Goal: Transaction & Acquisition: Purchase product/service

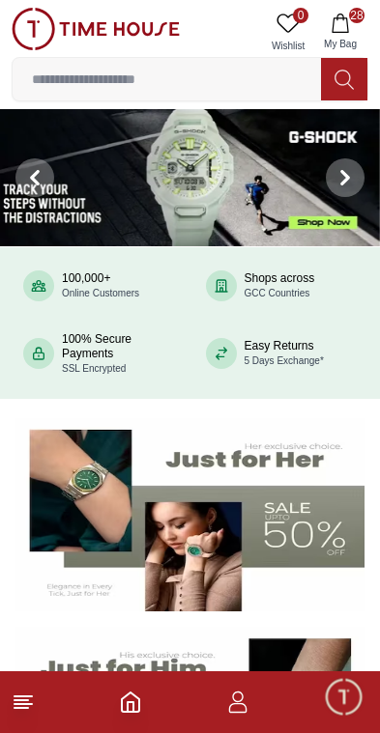
click at [359, 33] on button "28 My Bag" at bounding box center [340, 32] width 56 height 49
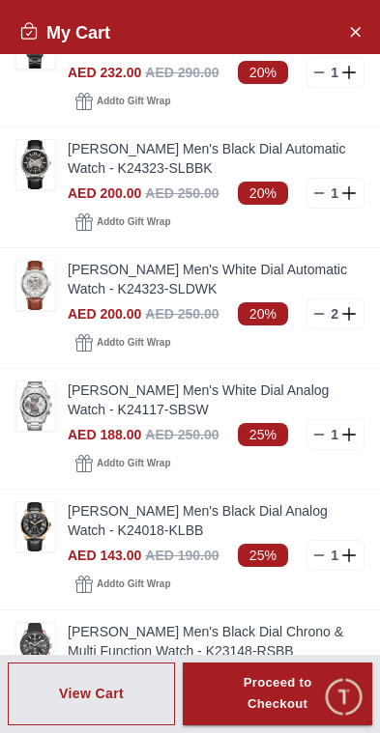
scroll to position [1980, 0]
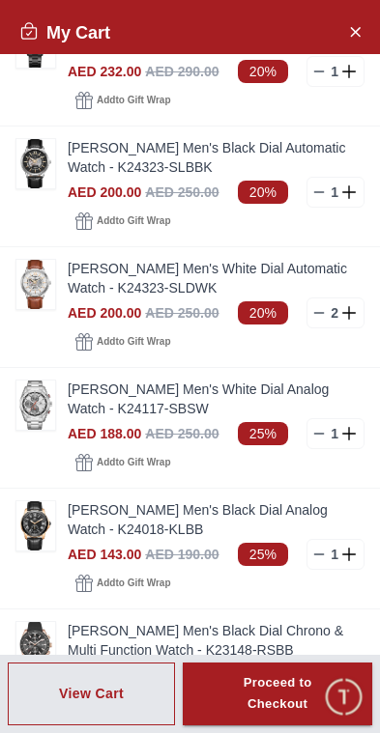
click at [46, 157] on img at bounding box center [35, 163] width 39 height 49
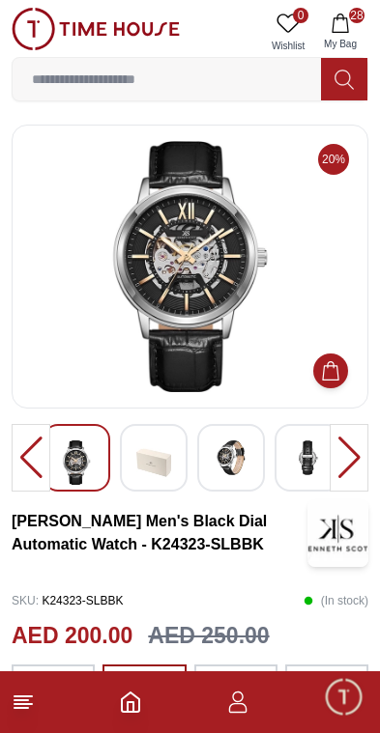
click at [241, 450] on img at bounding box center [230, 457] width 35 height 35
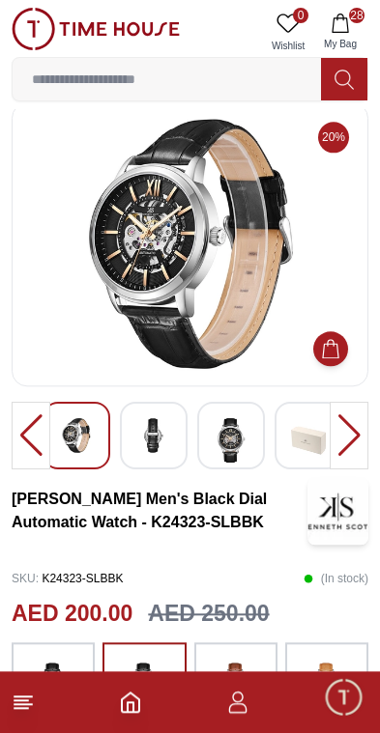
scroll to position [21, 0]
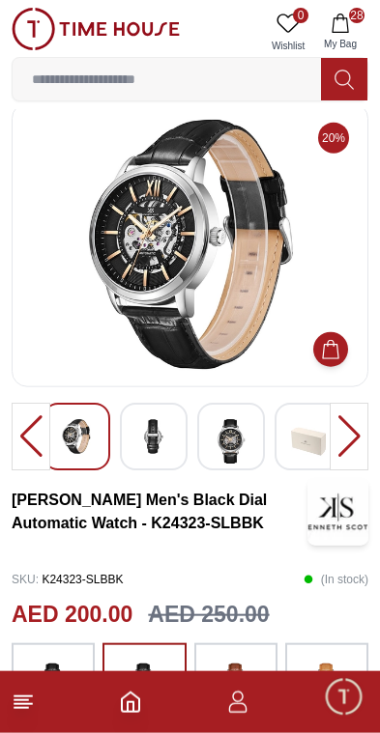
click at [184, 438] on div at bounding box center [154, 437] width 68 height 68
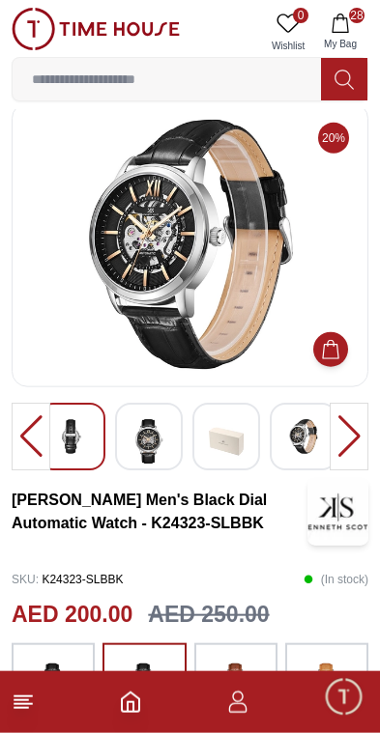
scroll to position [22, 0]
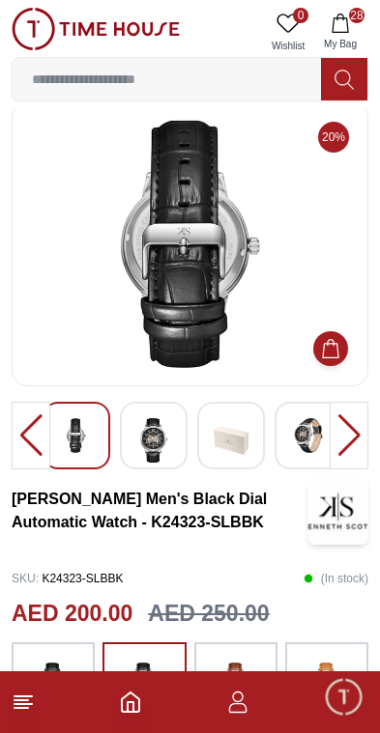
click at [223, 443] on img at bounding box center [230, 440] width 35 height 44
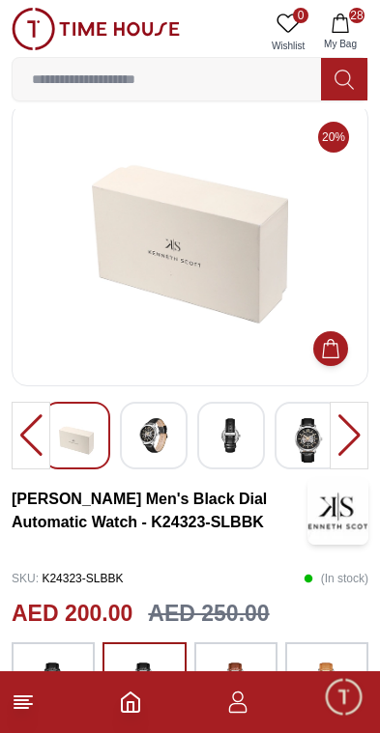
click at [240, 703] on icon "button" at bounding box center [238, 708] width 18 height 10
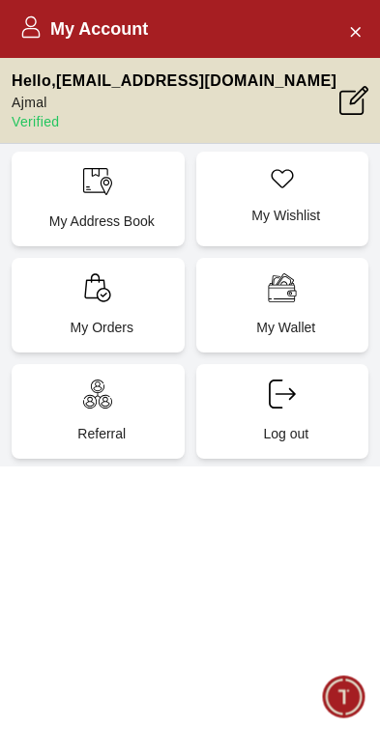
click at [351, 45] on button "Close Account" at bounding box center [354, 30] width 31 height 31
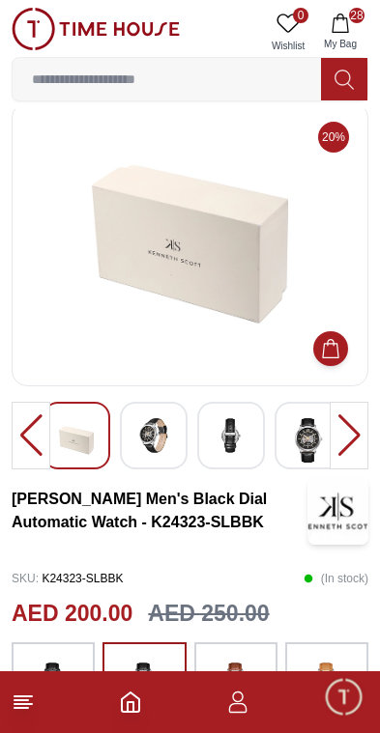
click at [343, 28] on icon "button" at bounding box center [339, 23] width 19 height 19
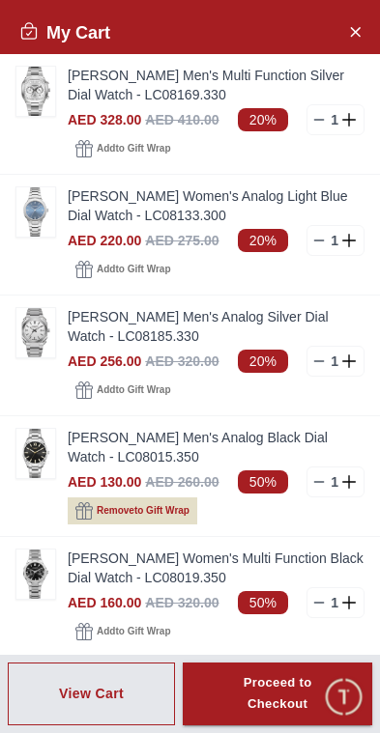
scroll to position [0, 0]
click at [264, 153] on div "Add to Gift Wrap" at bounding box center [216, 148] width 297 height 27
click at [232, 362] on div "AED 256.00 AED 320.00 20% 1" at bounding box center [216, 361] width 297 height 31
click at [49, 327] on img at bounding box center [35, 332] width 39 height 49
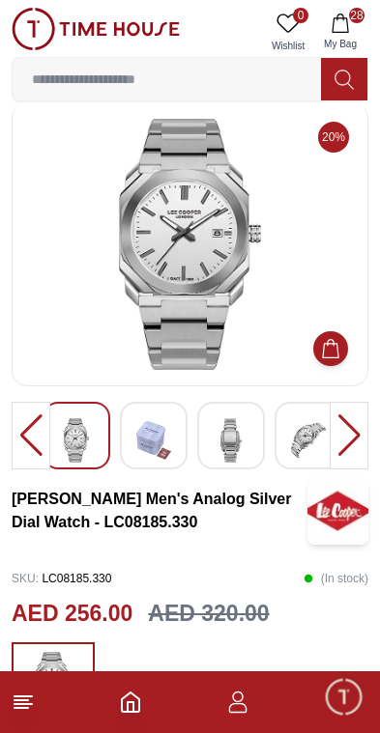
click at [341, 33] on button "28 My Bag" at bounding box center [340, 32] width 56 height 49
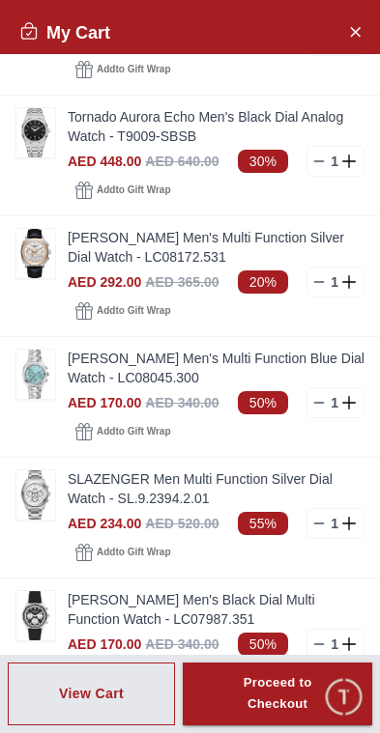
scroll to position [701, 0]
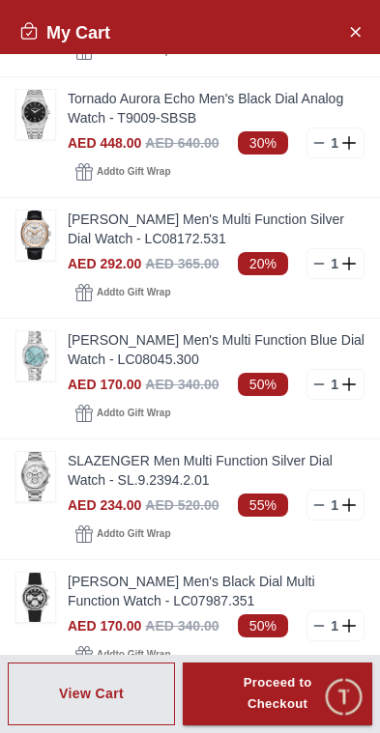
click at [311, 509] on icon at bounding box center [318, 504] width 15 height 15
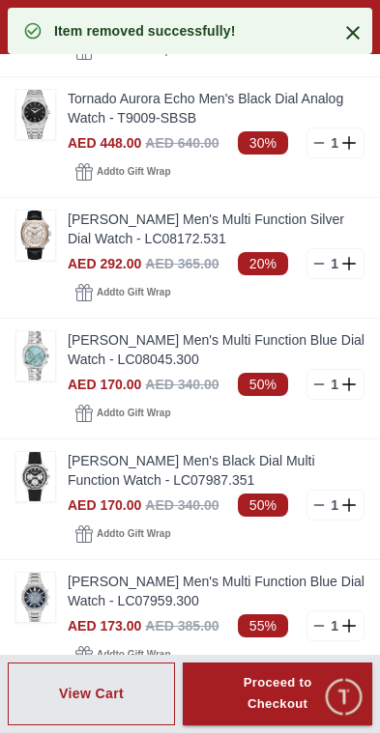
click at [315, 504] on icon at bounding box center [318, 504] width 15 height 15
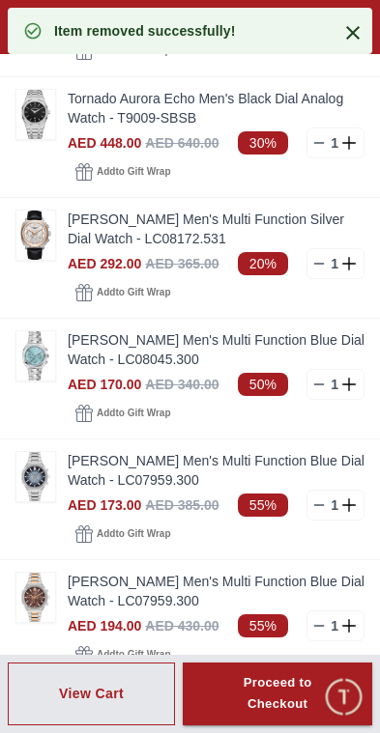
click at [316, 383] on icon at bounding box center [318, 384] width 15 height 15
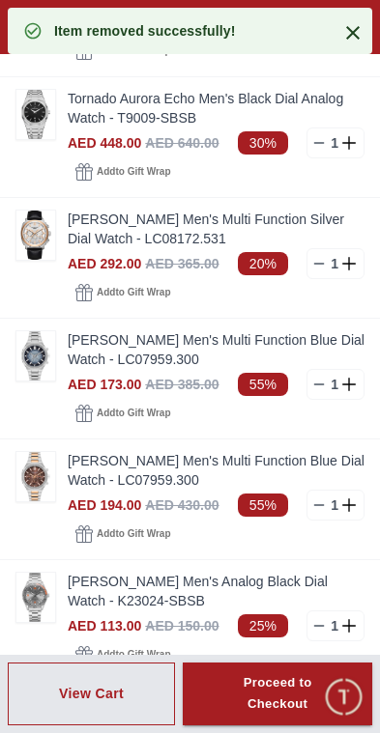
click at [316, 257] on icon at bounding box center [318, 263] width 15 height 15
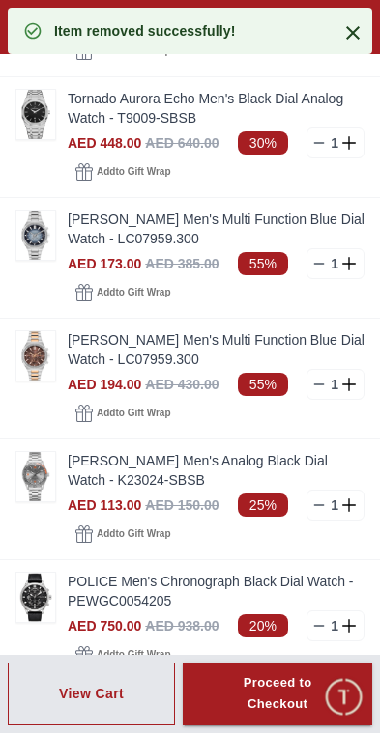
click at [312, 136] on icon at bounding box center [318, 142] width 15 height 15
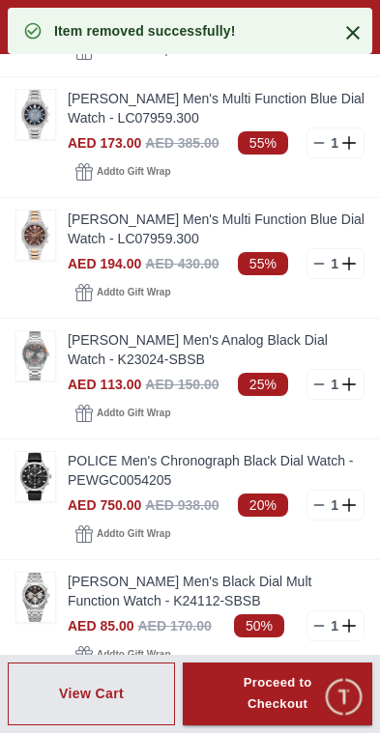
click at [323, 140] on icon at bounding box center [318, 142] width 15 height 15
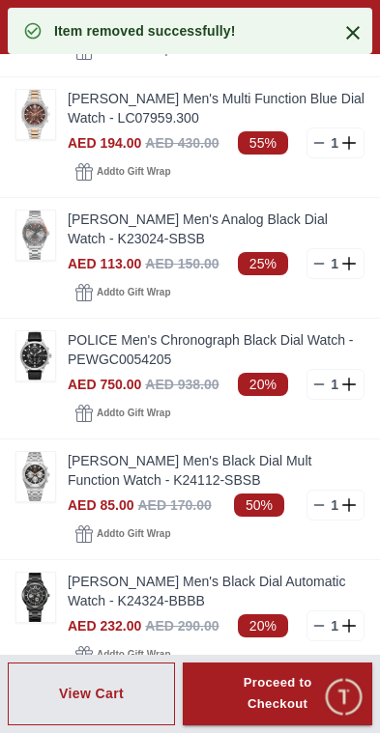
click at [310, 149] on div "1" at bounding box center [335, 143] width 58 height 31
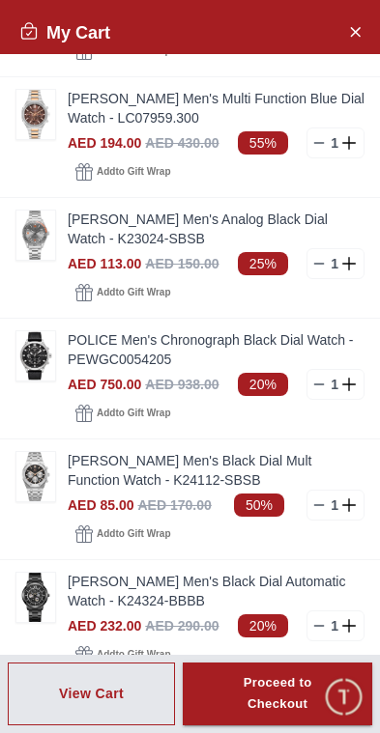
click at [315, 144] on icon at bounding box center [318, 142] width 15 height 15
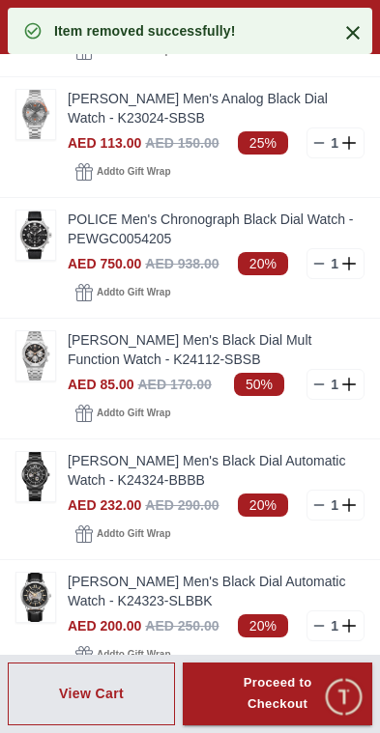
click at [316, 147] on icon at bounding box center [318, 142] width 15 height 15
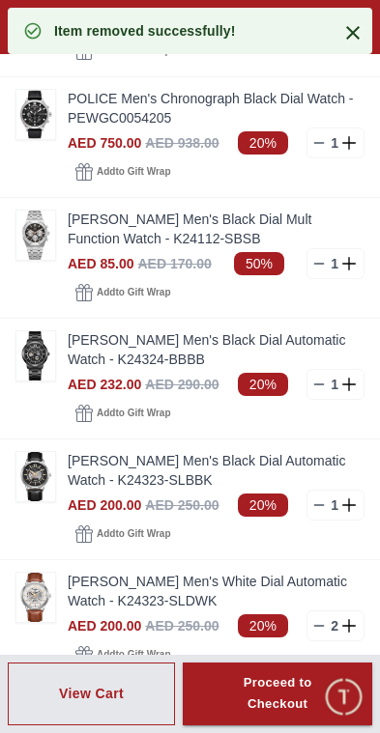
click at [317, 146] on icon at bounding box center [318, 142] width 15 height 15
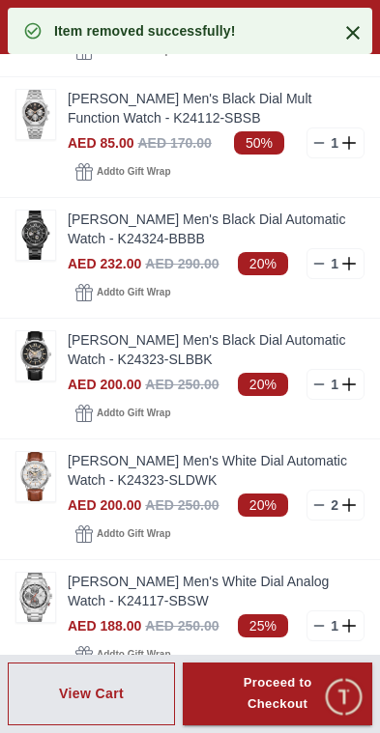
click at [318, 141] on icon at bounding box center [318, 142] width 15 height 15
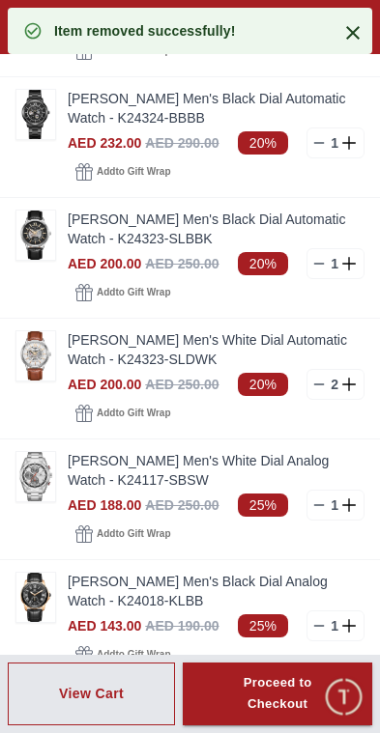
click at [322, 140] on icon at bounding box center [318, 142] width 15 height 15
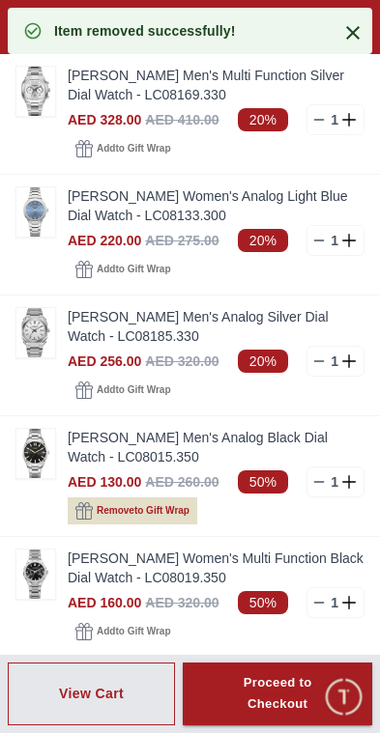
scroll to position [0, 0]
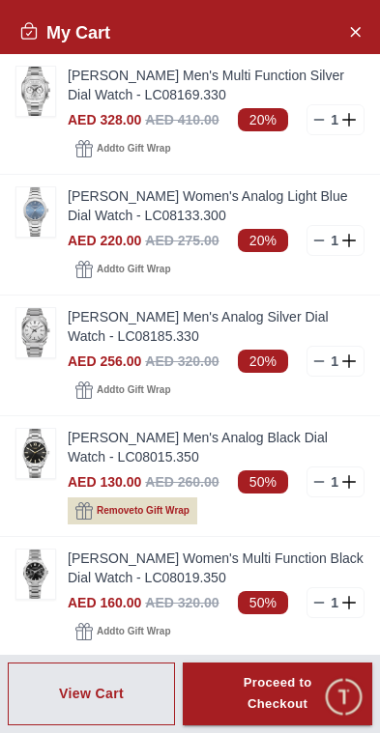
click at [320, 120] on line at bounding box center [319, 120] width 9 height 0
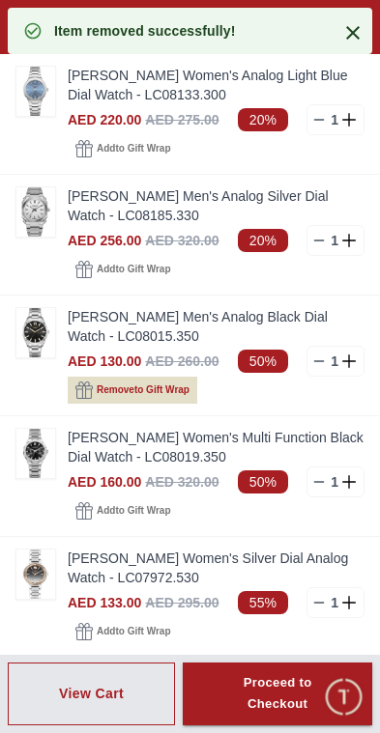
click at [320, 117] on icon at bounding box center [318, 119] width 15 height 15
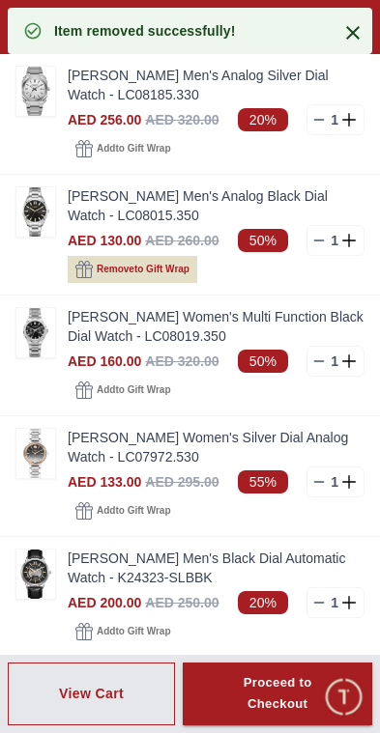
click at [318, 120] on line at bounding box center [319, 120] width 9 height 0
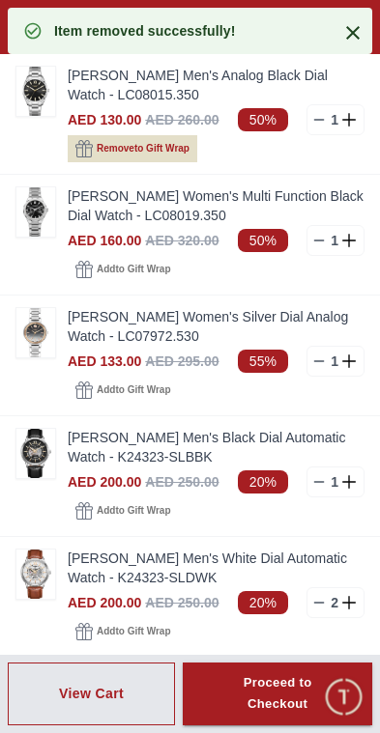
click at [312, 124] on icon at bounding box center [318, 119] width 15 height 15
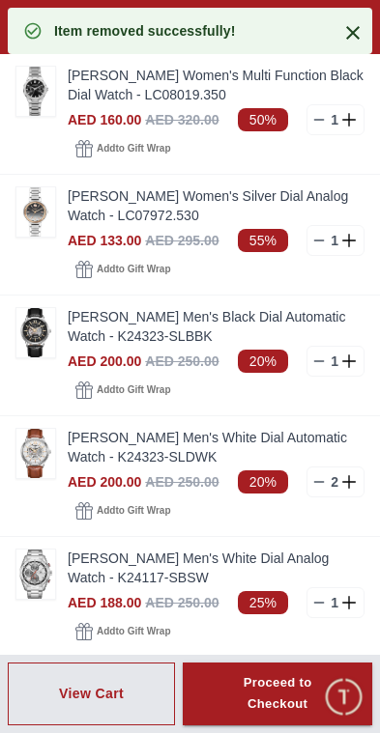
click at [305, 102] on link "Lee Cooper Women's Multi Function Black Dial Watch - LC08019.350" at bounding box center [216, 85] width 297 height 39
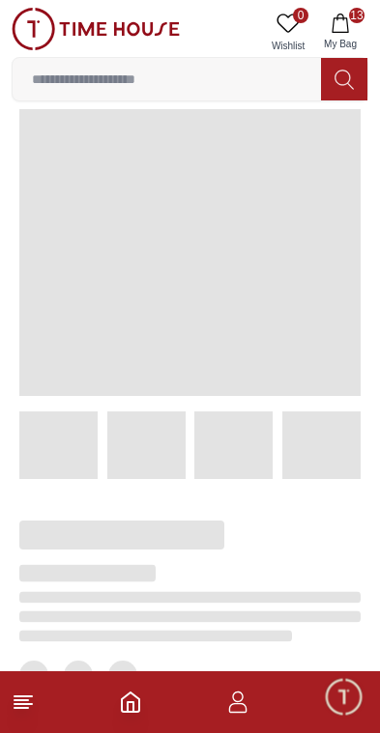
click at [344, 36] on button "13 My Bag" at bounding box center [340, 32] width 56 height 49
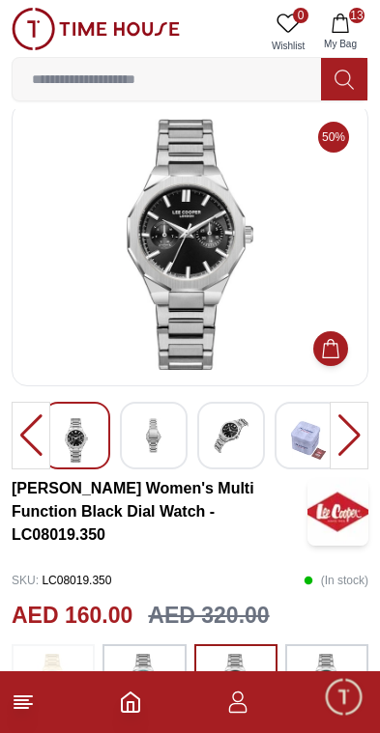
click at [318, 121] on img at bounding box center [190, 244] width 324 height 251
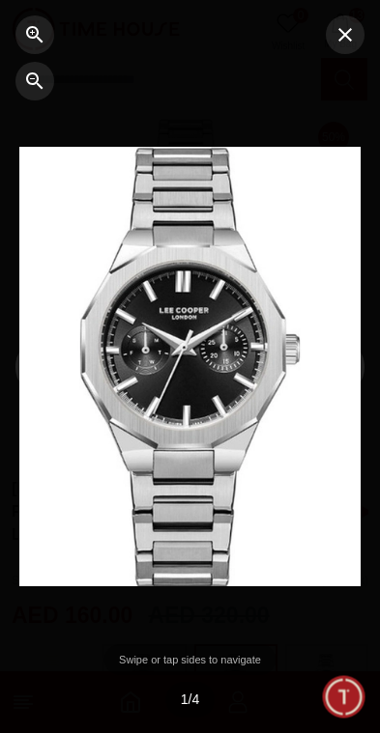
click at [350, 41] on icon "button" at bounding box center [345, 35] width 14 height 14
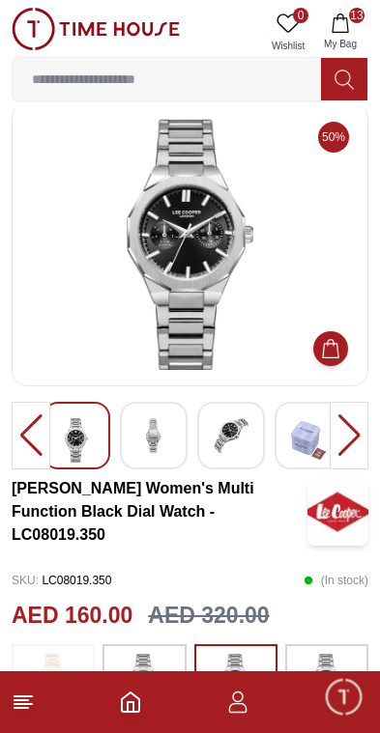
click at [341, 19] on icon "button" at bounding box center [339, 23] width 19 height 19
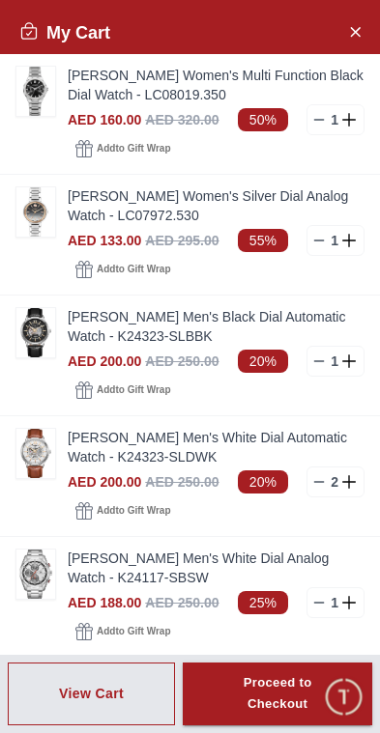
click at [317, 116] on icon at bounding box center [318, 119] width 15 height 15
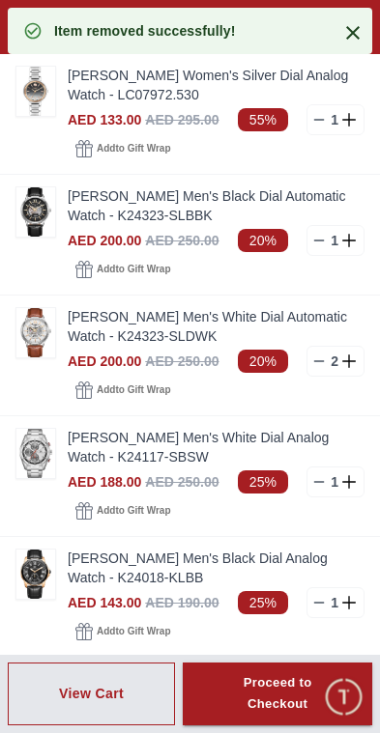
click at [317, 118] on icon at bounding box center [318, 119] width 15 height 15
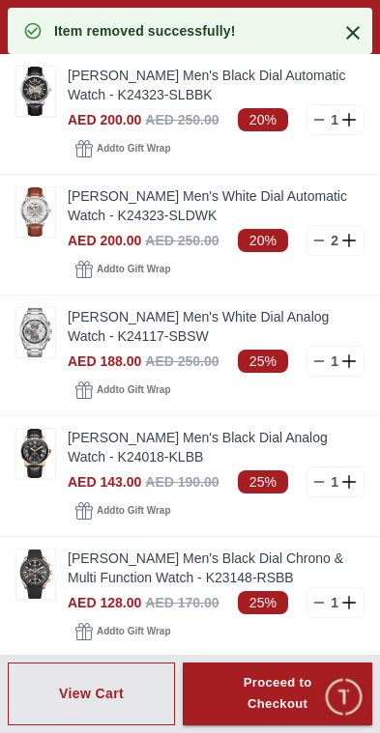
click at [315, 239] on icon at bounding box center [318, 240] width 15 height 15
click at [311, 243] on icon at bounding box center [318, 240] width 15 height 15
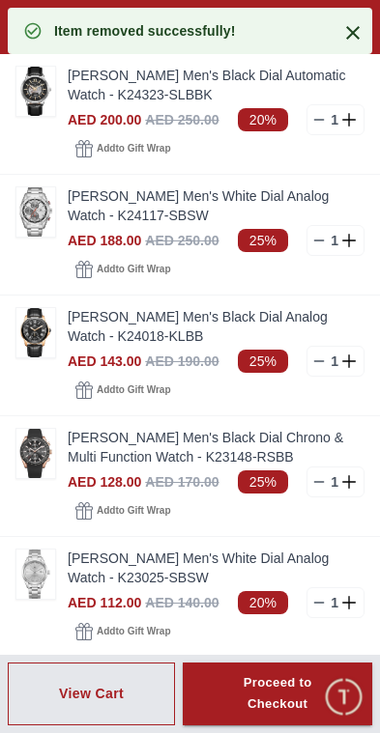
click at [317, 238] on icon at bounding box center [318, 240] width 15 height 15
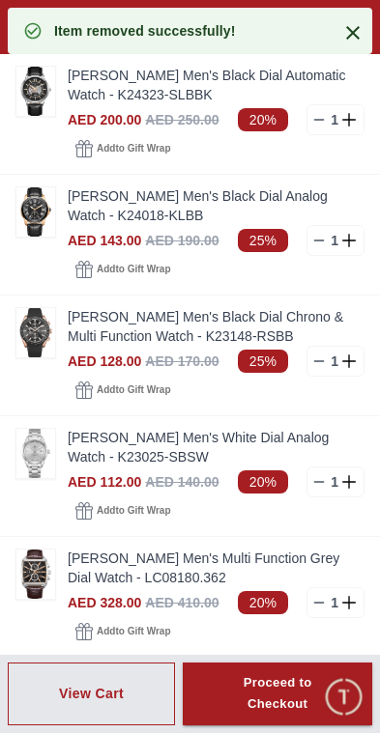
click at [317, 243] on icon at bounding box center [318, 240] width 15 height 15
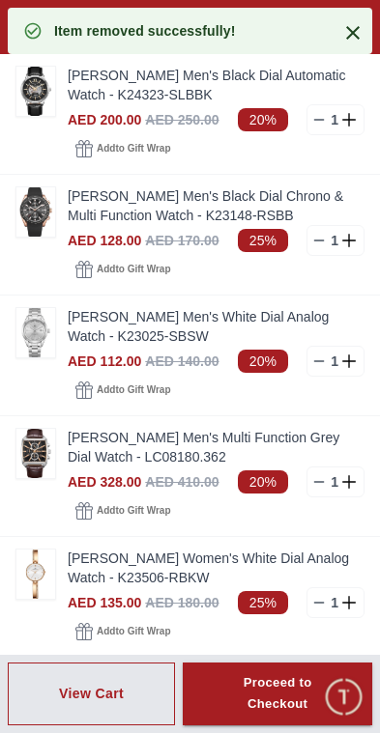
click at [316, 236] on icon at bounding box center [318, 240] width 15 height 15
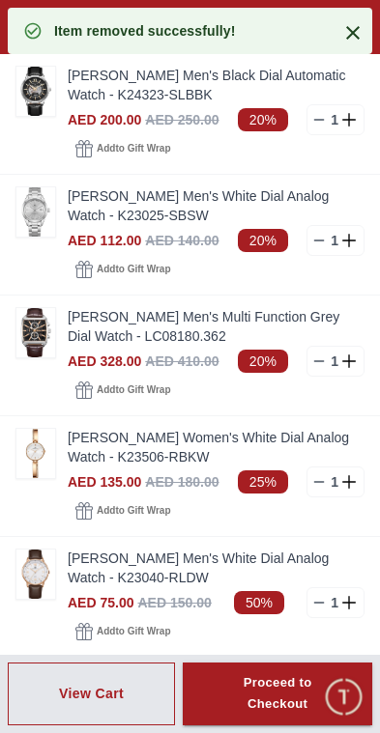
click at [316, 245] on icon at bounding box center [318, 240] width 15 height 15
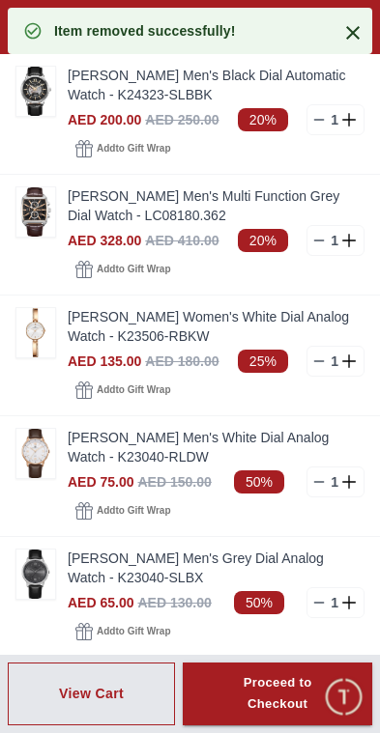
click at [317, 244] on icon at bounding box center [318, 240] width 15 height 15
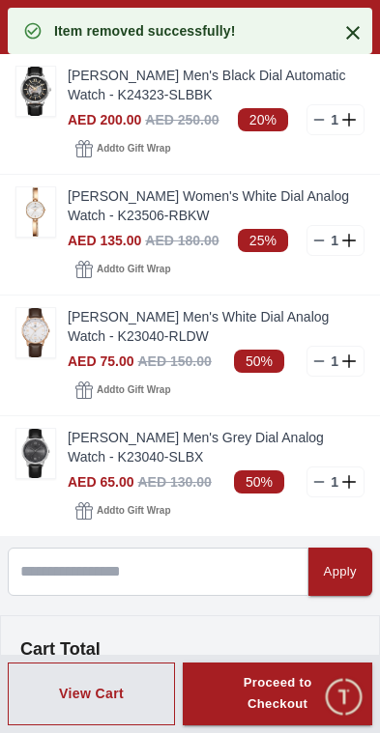
click at [319, 239] on icon at bounding box center [318, 240] width 15 height 15
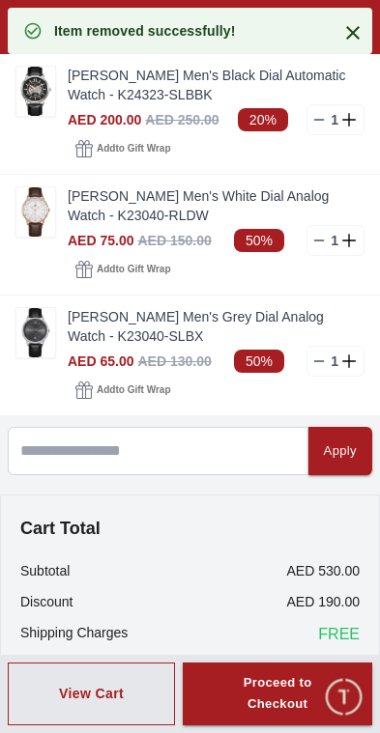
click at [316, 242] on icon at bounding box center [318, 240] width 15 height 15
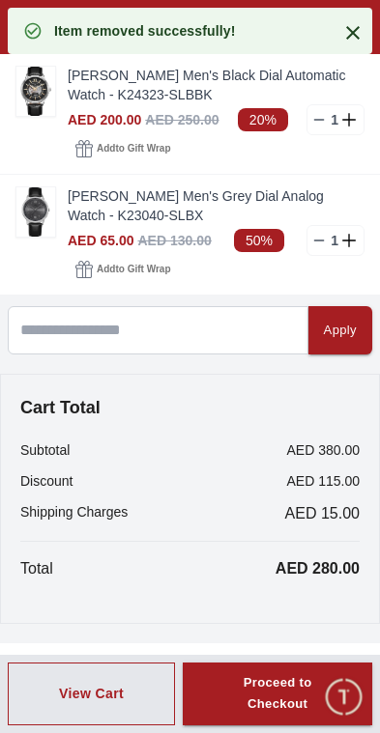
click at [322, 241] on icon at bounding box center [318, 240] width 15 height 15
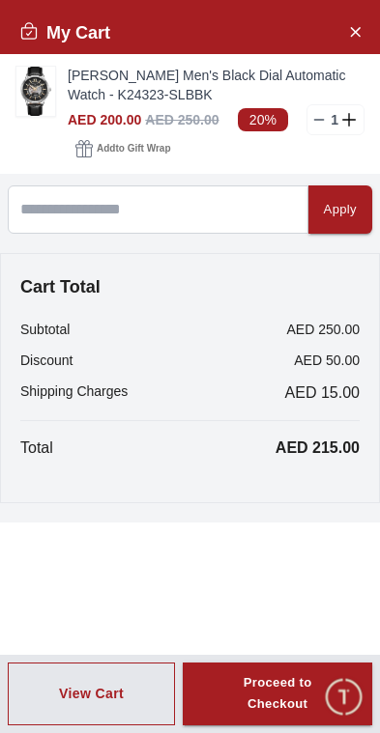
click at [282, 694] on div "Proceed to Checkout" at bounding box center [277, 694] width 120 height 44
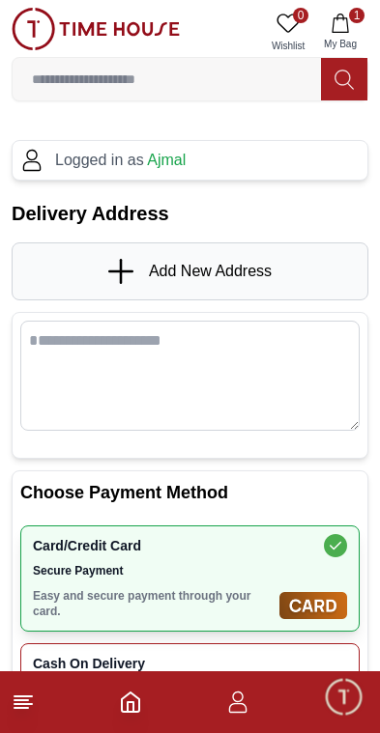
click at [269, 263] on span "Add New Address" at bounding box center [210, 271] width 123 height 23
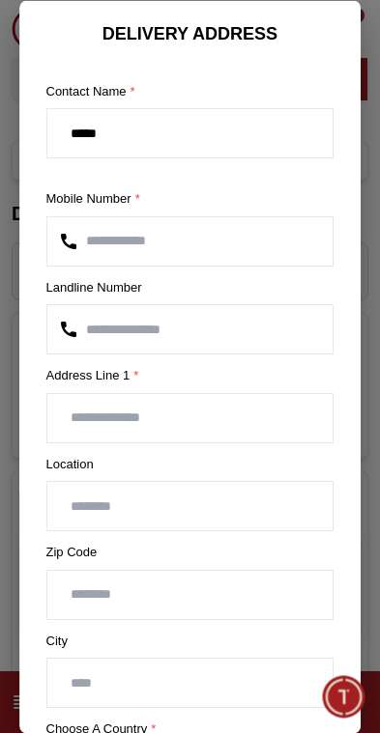
click at [304, 244] on input "**********" at bounding box center [190, 240] width 286 height 48
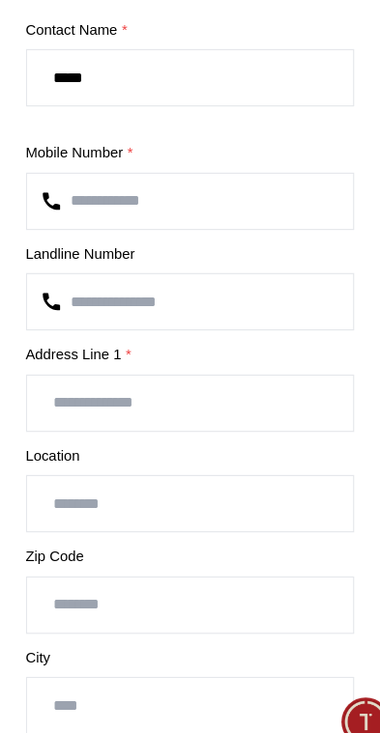
type input "*"
type input "**********"
click at [241, 305] on input "number" at bounding box center [190, 329] width 286 height 48
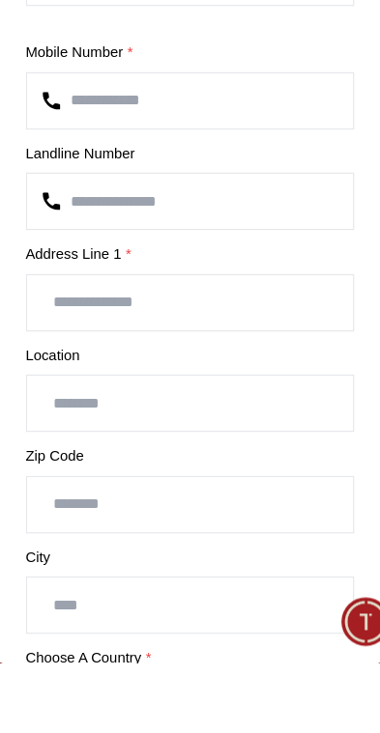
click at [225, 393] on input "text" at bounding box center [190, 417] width 286 height 48
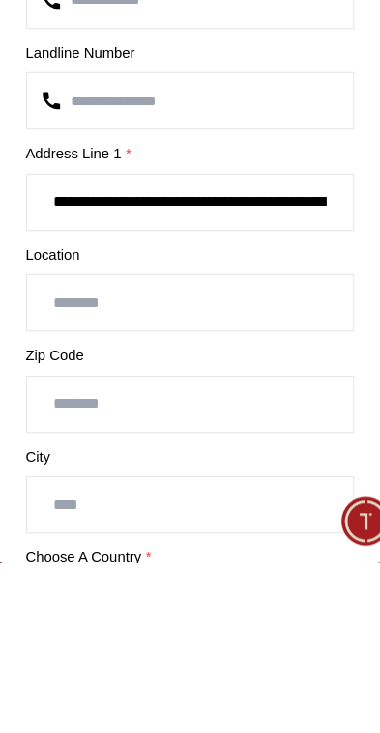
type input "**********"
click at [199, 482] on input "text" at bounding box center [190, 506] width 286 height 48
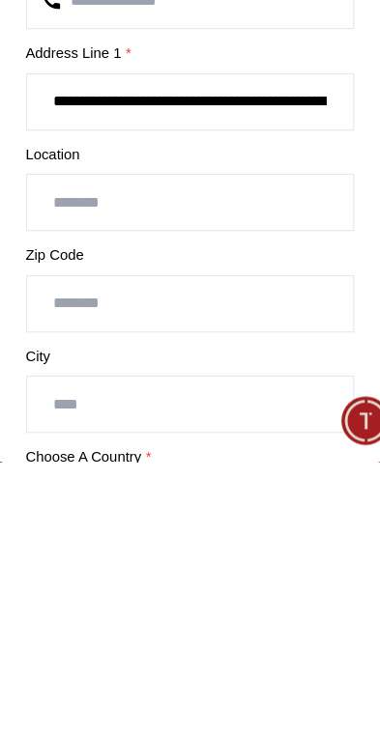
click at [223, 482] on input "text" at bounding box center [190, 506] width 286 height 48
click at [210, 482] on input "text" at bounding box center [190, 506] width 286 height 48
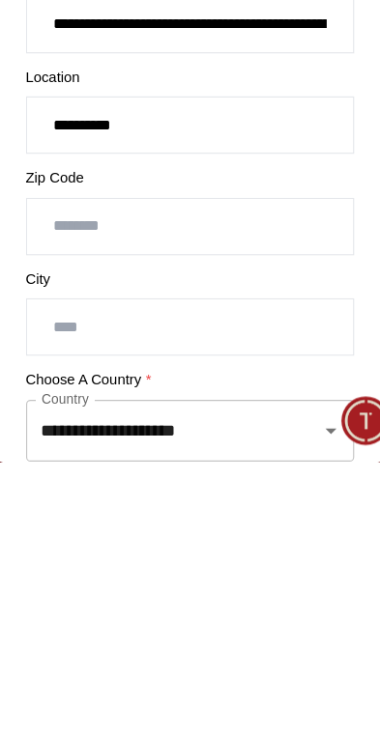
scroll to position [70, 0]
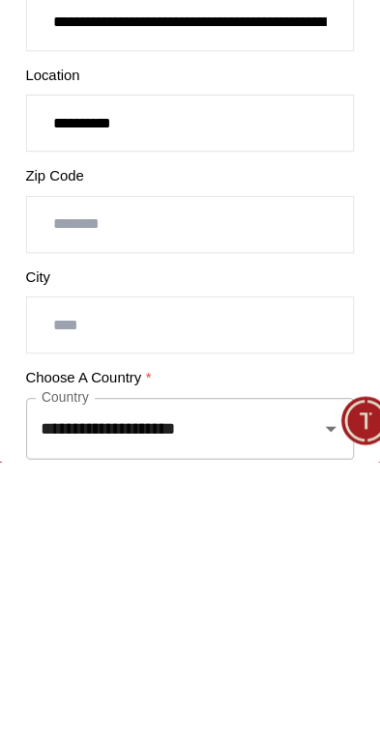
type input "**********"
click at [169, 589] on input "text" at bounding box center [190, 613] width 286 height 48
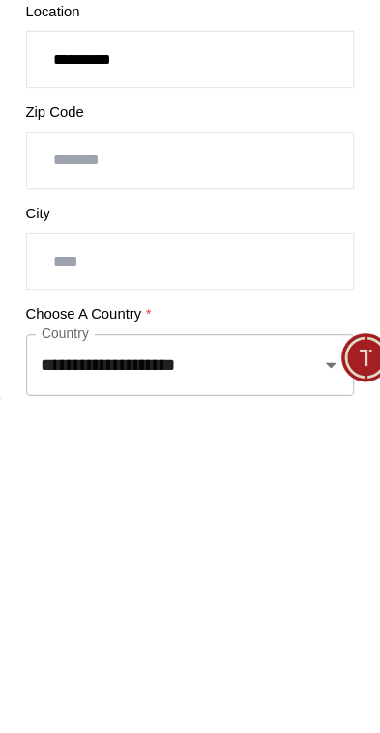
click at [187, 589] on input "text" at bounding box center [190, 613] width 286 height 48
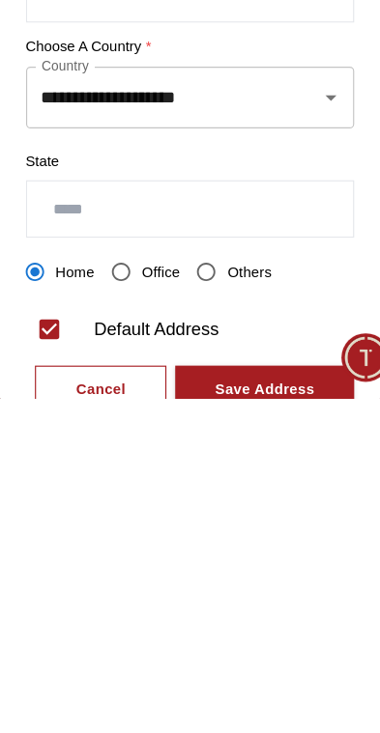
scroll to position [329, 0]
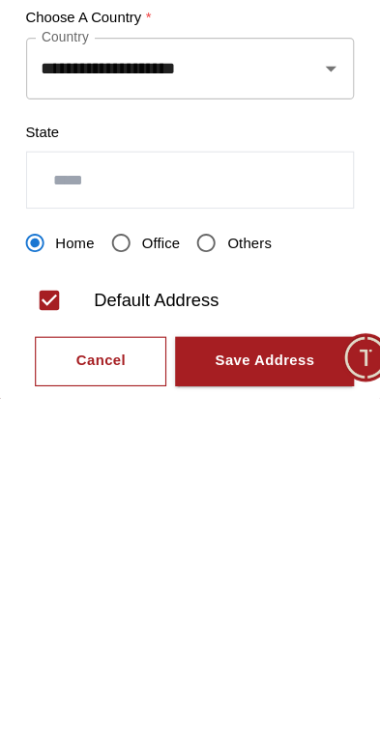
type input "*****"
click at [246, 518] on input "text" at bounding box center [190, 542] width 286 height 48
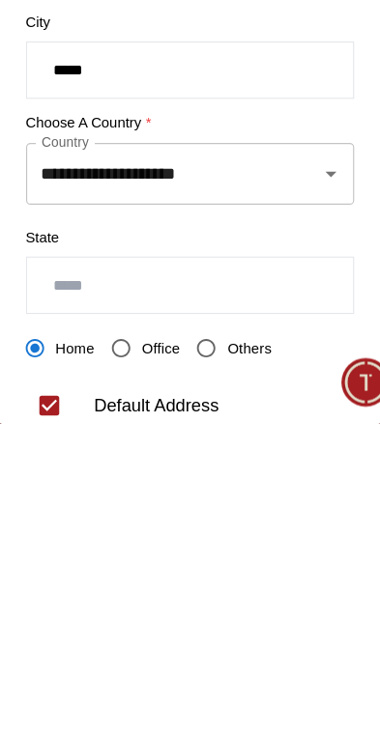
scroll to position [260, 0]
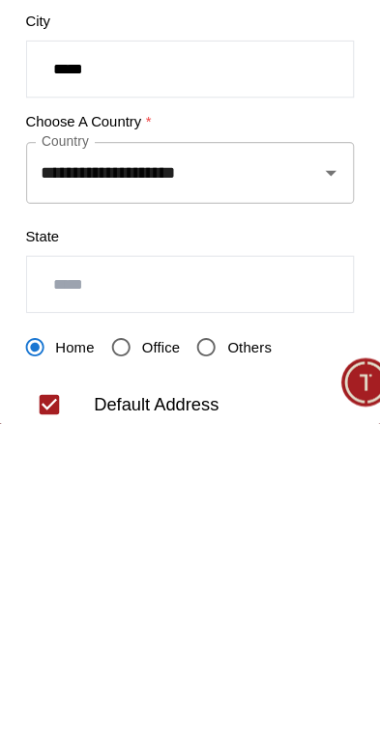
click at [274, 499] on div at bounding box center [299, 512] width 50 height 27
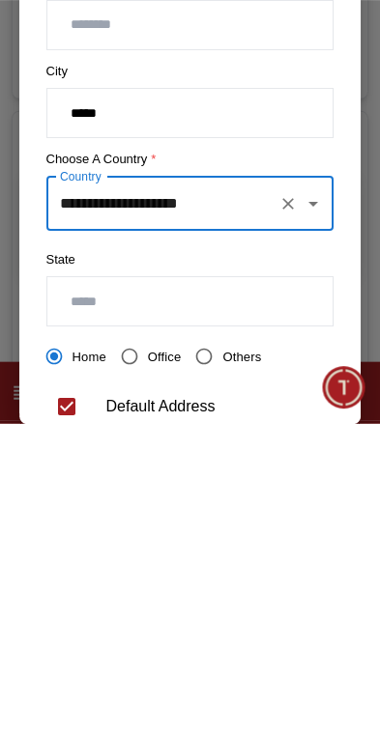
click at [266, 495] on input "**********" at bounding box center [163, 513] width 216 height 37
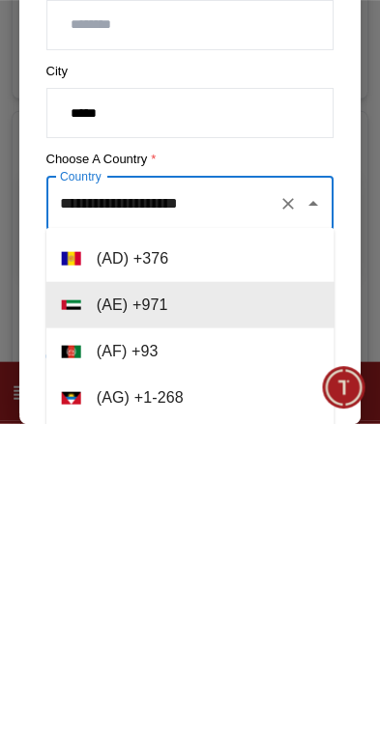
click at [260, 591] on li "( AE ) + 971" at bounding box center [190, 614] width 288 height 46
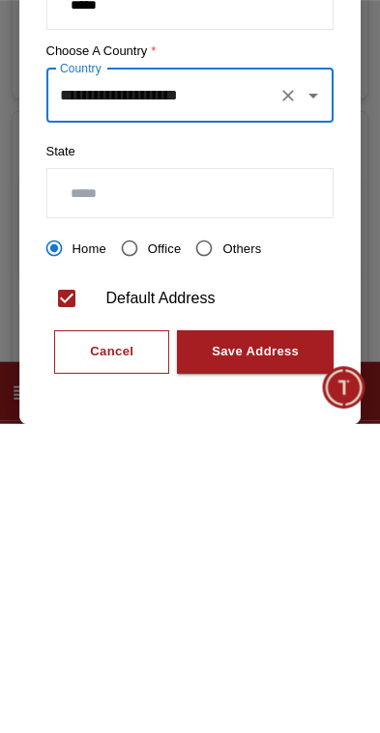
scroll to position [367, 0]
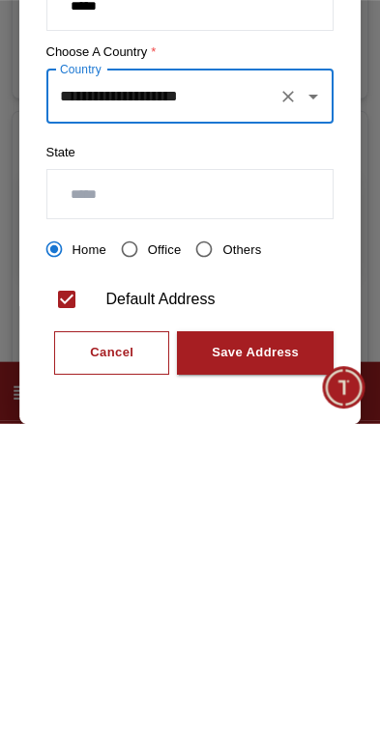
click at [289, 652] on div "Save Address" at bounding box center [255, 663] width 87 height 22
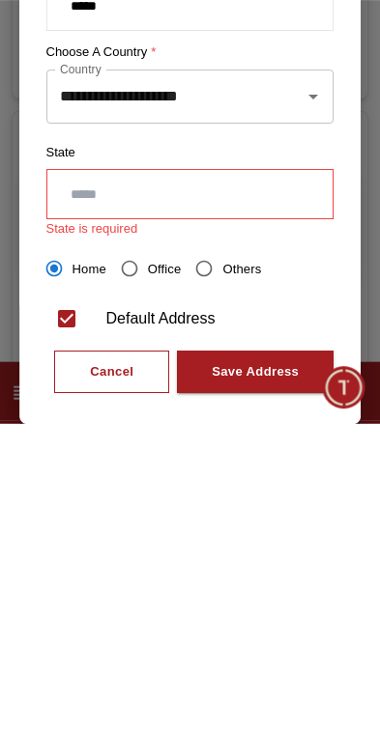
scroll to position [360, 0]
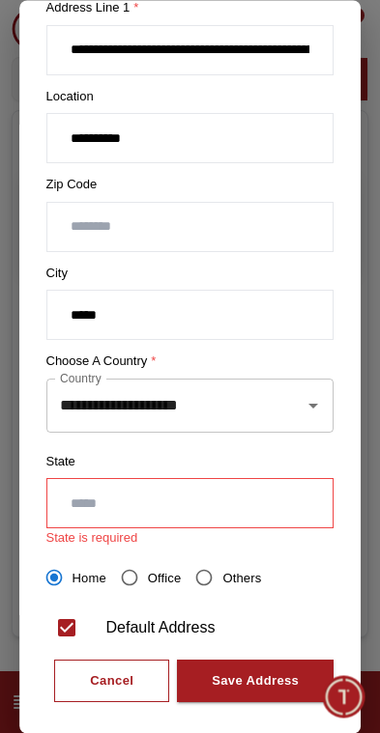
click at [234, 507] on input "text" at bounding box center [190, 504] width 286 height 48
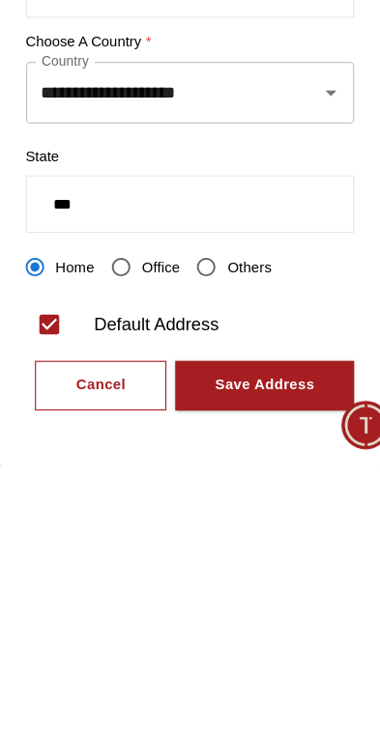
type input "***"
click at [257, 652] on div "Save Address" at bounding box center [255, 663] width 87 height 22
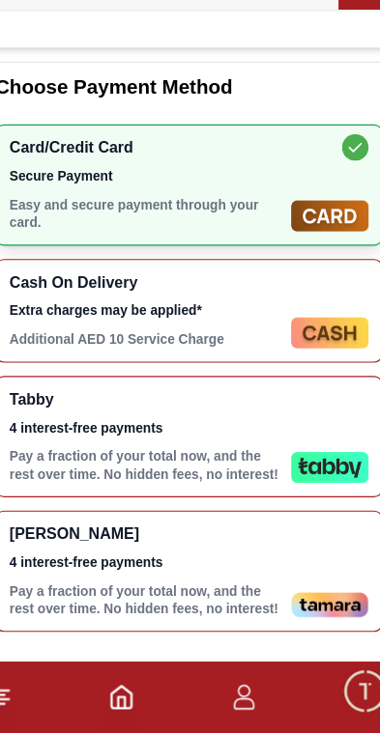
scroll to position [713, 0]
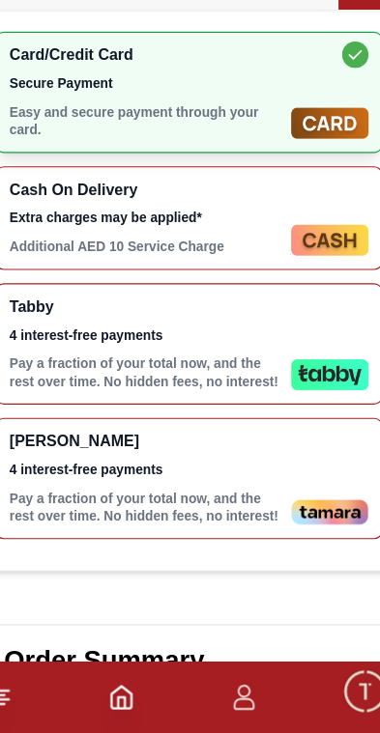
click at [281, 342] on div "Tabby 4 interest-free payments Pay a fraction of your total now, and the rest o…" at bounding box center [189, 393] width 339 height 106
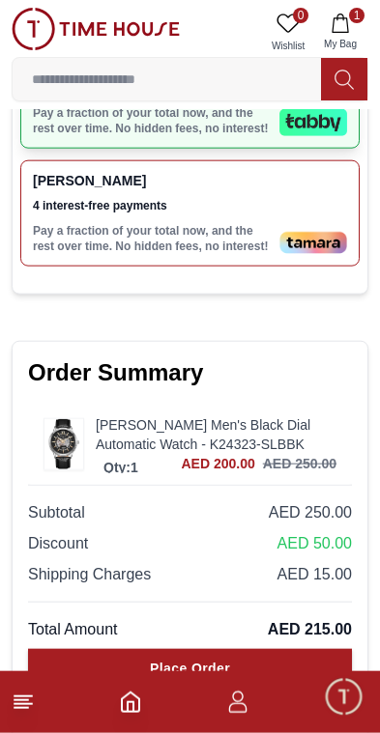
scroll to position [1101, 0]
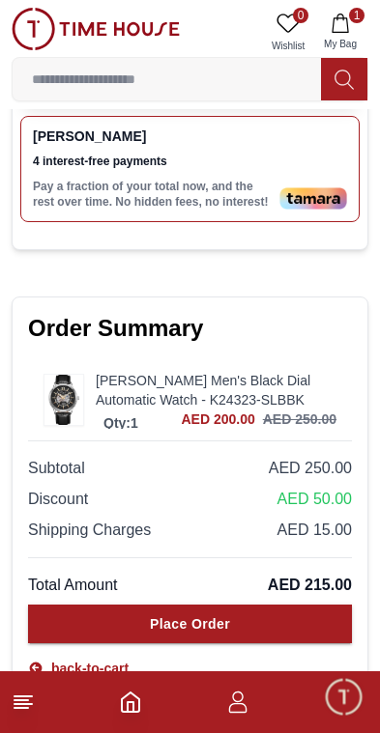
click at [297, 625] on button "Place Order" at bounding box center [190, 624] width 324 height 39
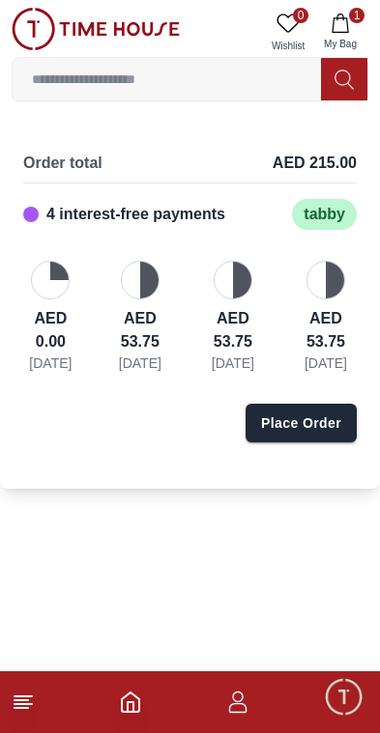
click at [337, 213] on div "tabby" at bounding box center [324, 214] width 65 height 31
click at [344, 26] on icon "button" at bounding box center [339, 23] width 19 height 19
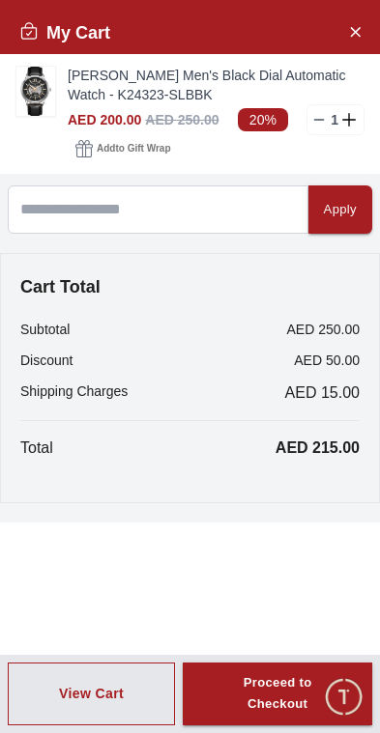
click at [312, 697] on div "Proceed to Checkout" at bounding box center [277, 694] width 120 height 44
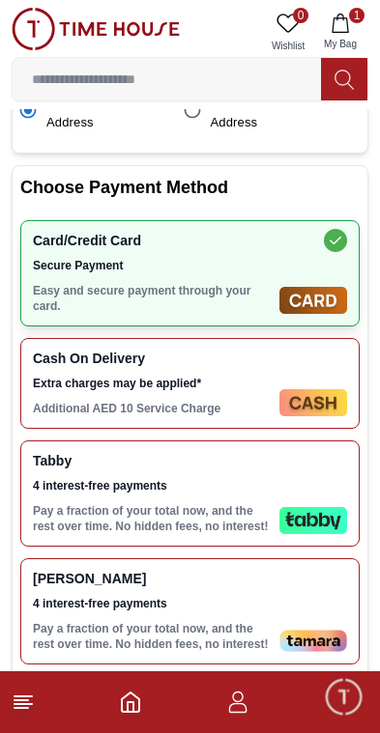
scroll to position [615, 0]
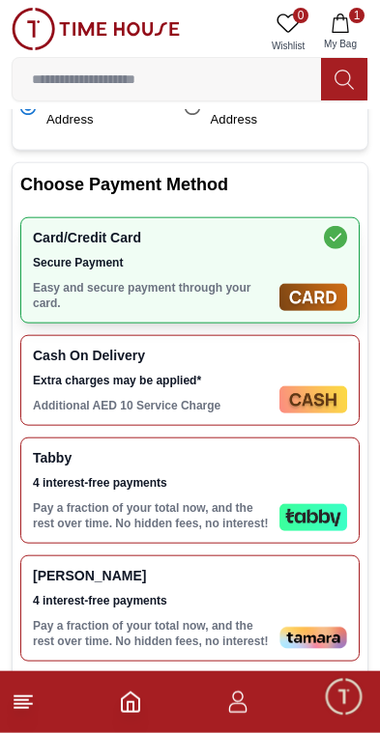
click at [321, 531] on img at bounding box center [313, 517] width 68 height 27
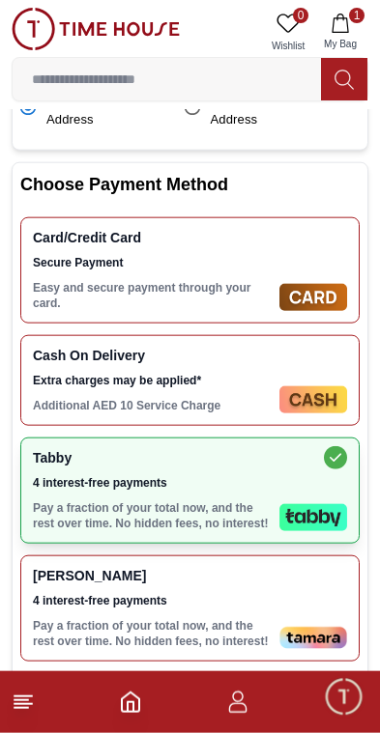
scroll to position [616, 0]
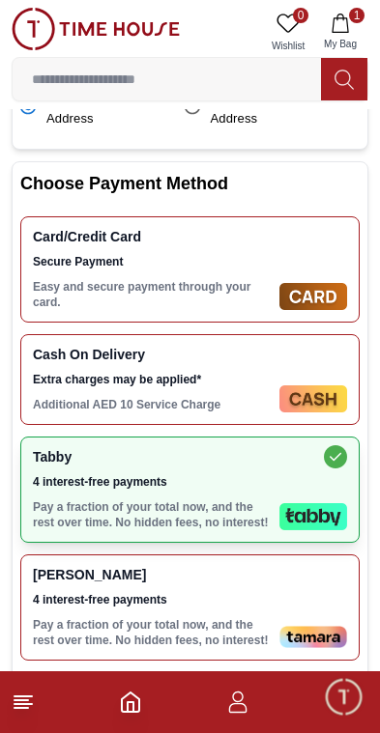
click at [252, 412] on div "Cash On Delivery Extra charges may be applied* Additional AED 10 Service Charge" at bounding box center [152, 380] width 239 height 66
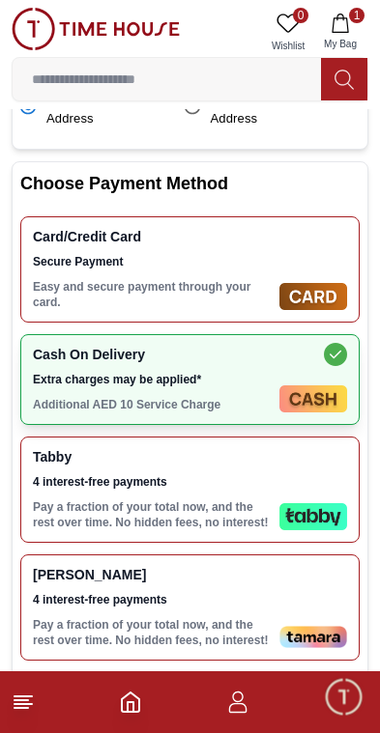
click at [279, 543] on div "Tabby 4 interest-free payments Pay a fraction of your total now, and the rest o…" at bounding box center [189, 490] width 339 height 106
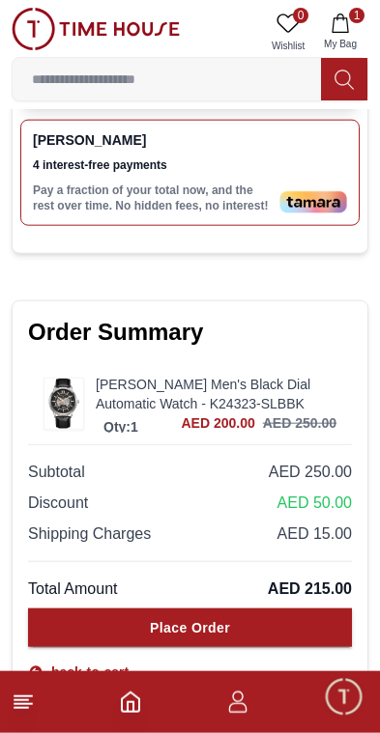
scroll to position [1101, 0]
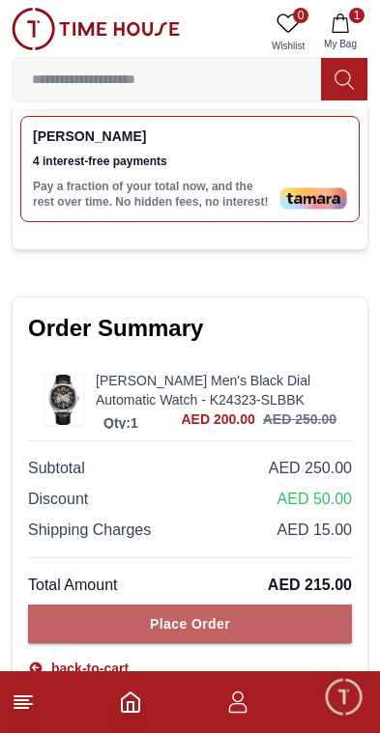
click at [287, 622] on button "Place Order" at bounding box center [190, 624] width 324 height 39
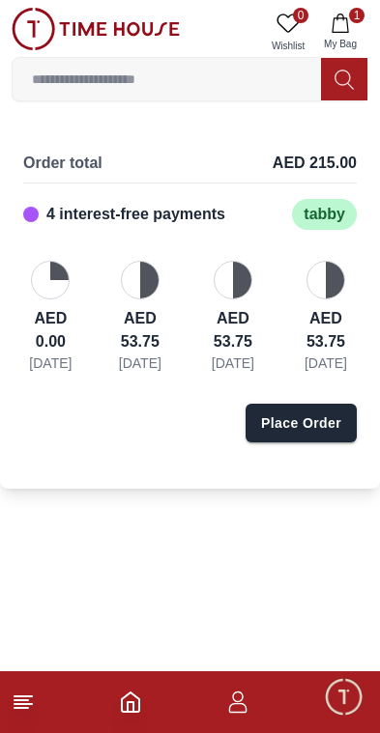
click at [327, 433] on div "Place Order" at bounding box center [301, 422] width 80 height 19
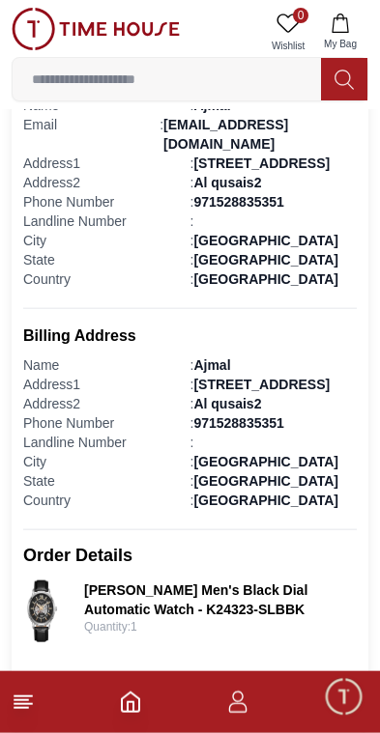
scroll to position [518, 0]
click at [245, 703] on icon "button" at bounding box center [237, 702] width 23 height 23
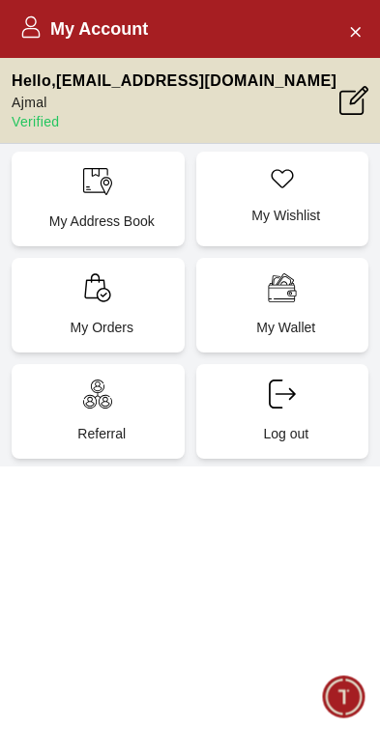
click at [138, 284] on div "My Orders" at bounding box center [98, 305] width 173 height 95
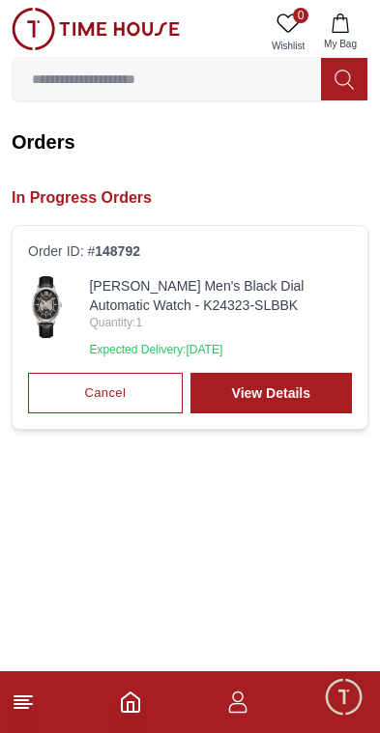
click at [53, 318] on img at bounding box center [47, 307] width 38 height 62
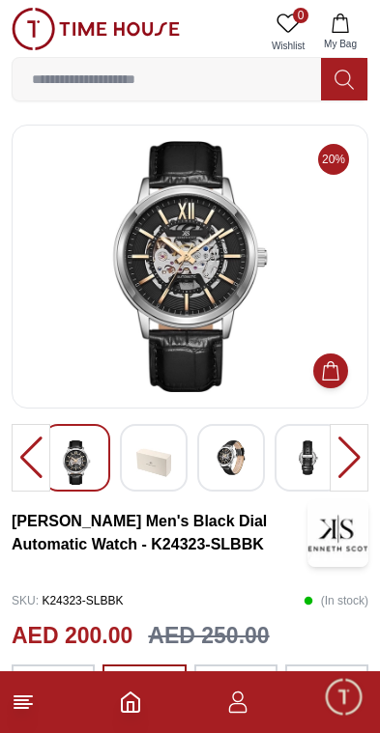
click at [166, 470] on img at bounding box center [153, 462] width 35 height 44
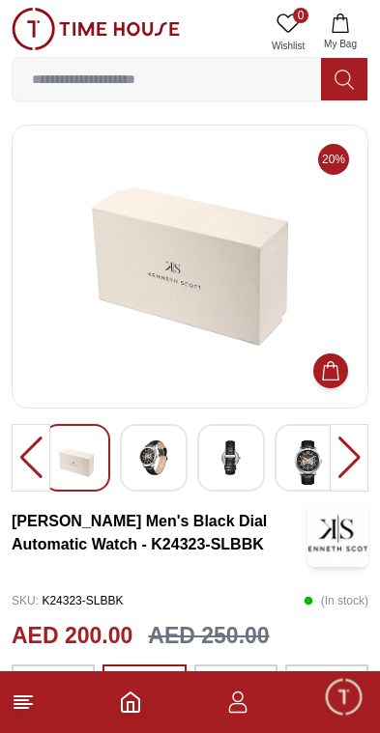
click at [245, 459] on img at bounding box center [230, 457] width 35 height 35
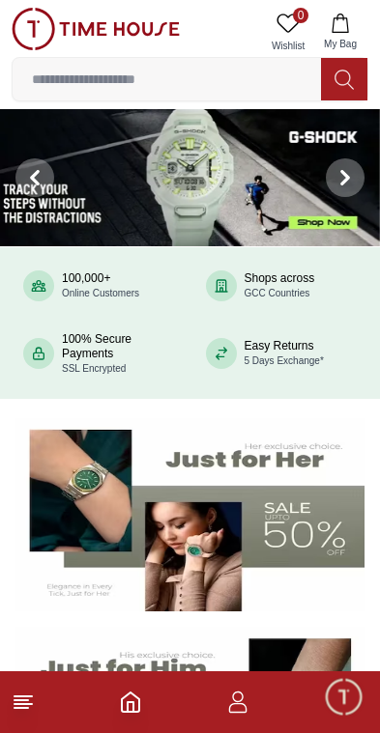
click at [346, 30] on icon "button" at bounding box center [339, 23] width 19 height 19
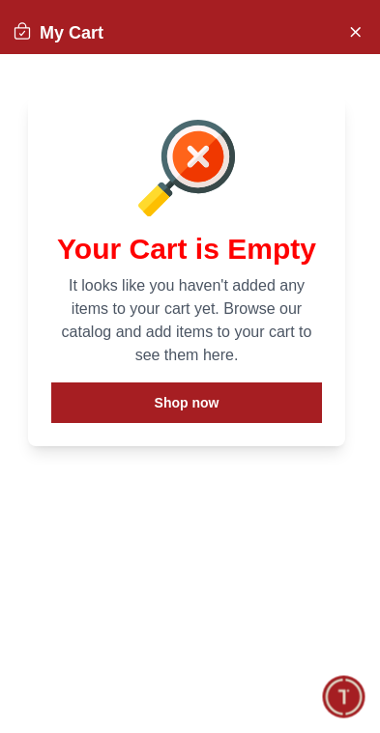
click at [362, 29] on button "Close Account" at bounding box center [354, 30] width 31 height 31
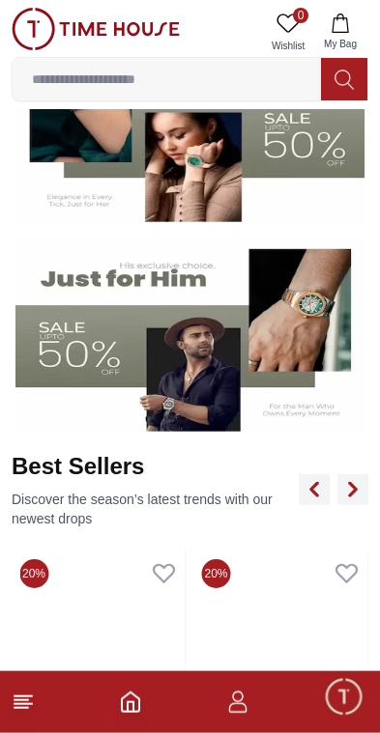
scroll to position [390, 0]
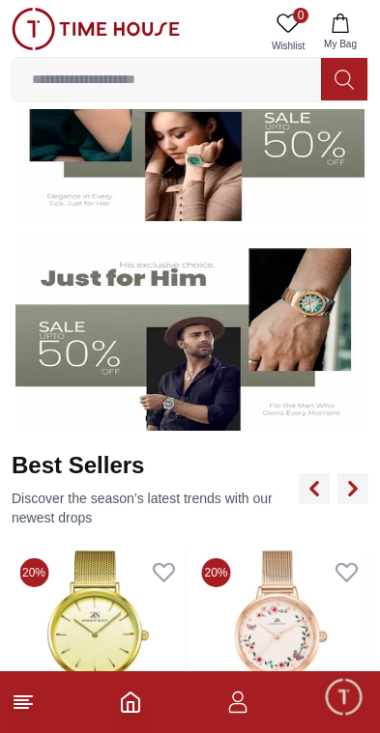
click at [151, 357] on img at bounding box center [189, 334] width 349 height 194
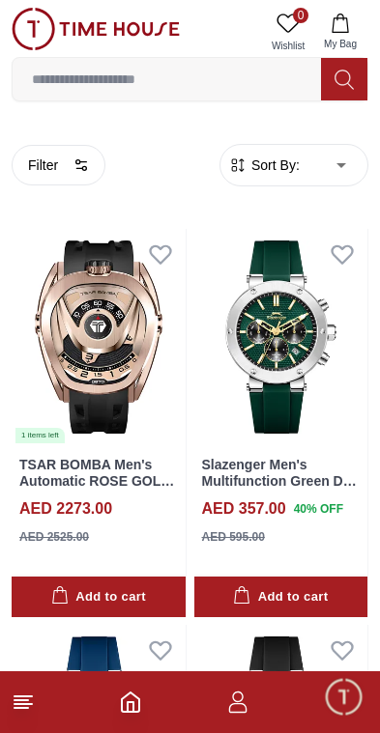
click at [340, 21] on icon "button" at bounding box center [339, 23] width 19 height 19
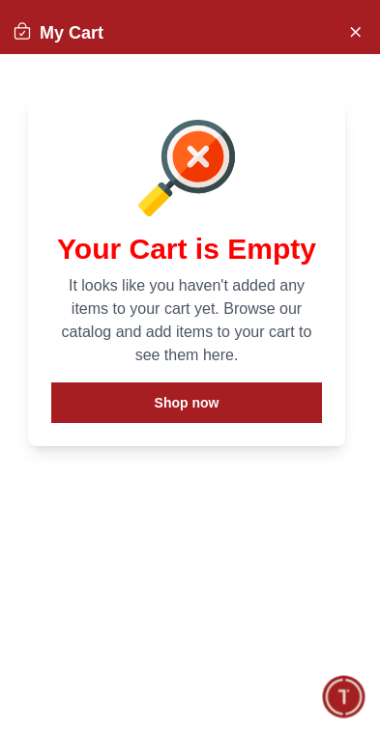
click at [251, 412] on button "Shop now" at bounding box center [186, 403] width 270 height 41
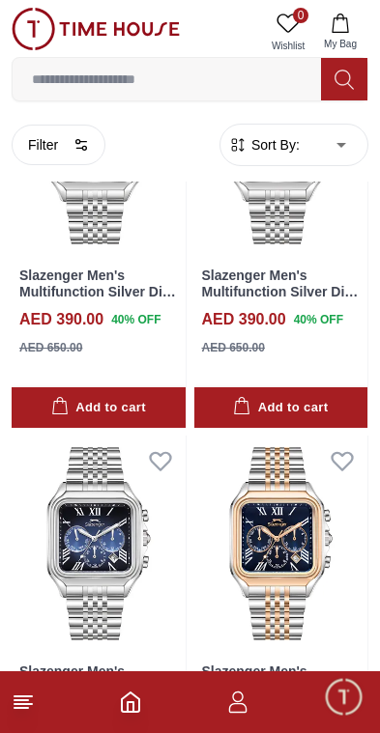
scroll to position [3038, 0]
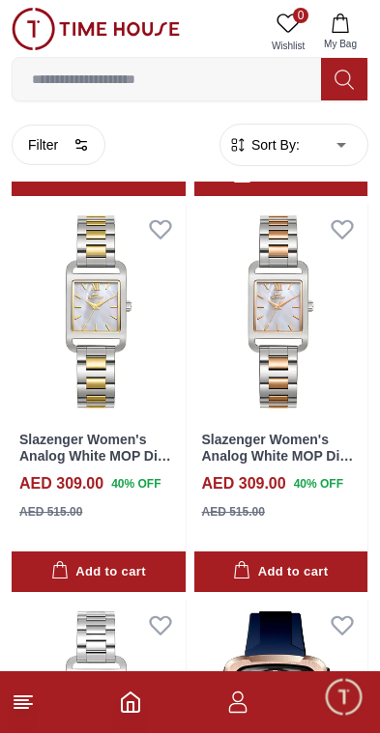
scroll to position [6766, 0]
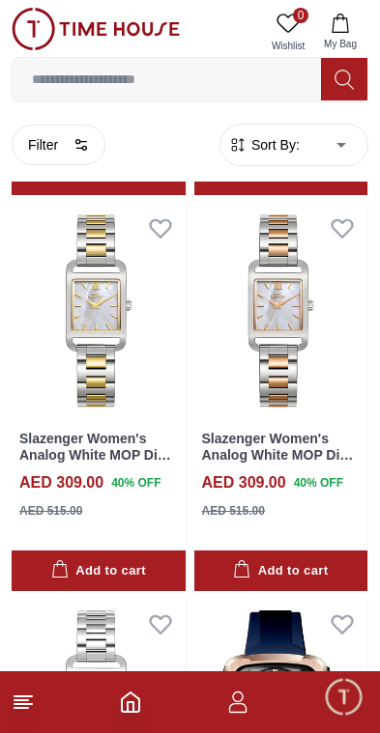
click at [110, 664] on img at bounding box center [99, 707] width 174 height 216
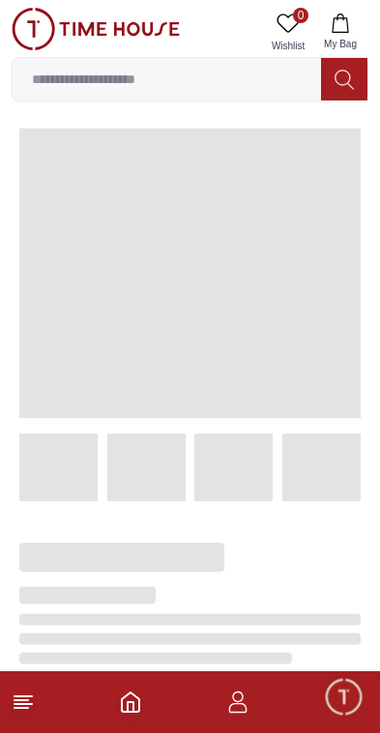
click at [138, 713] on icon "Home" at bounding box center [130, 702] width 23 height 23
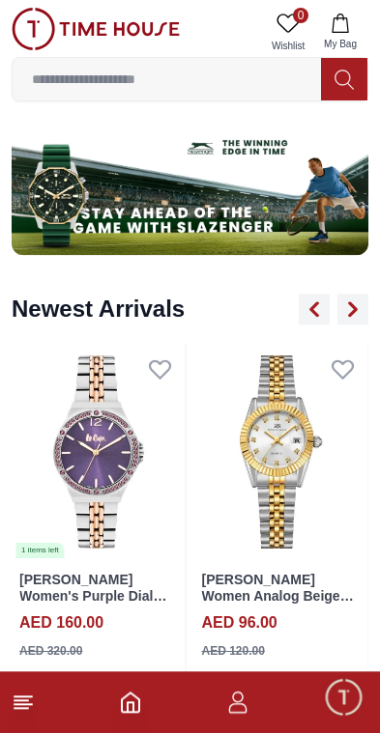
scroll to position [1218, 0]
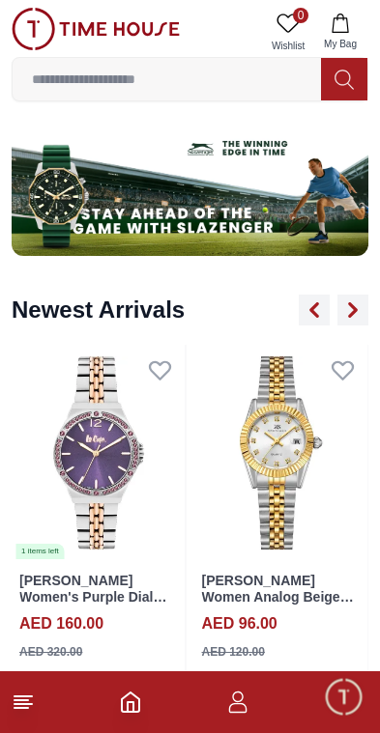
click at [33, 698] on icon at bounding box center [23, 702] width 23 height 23
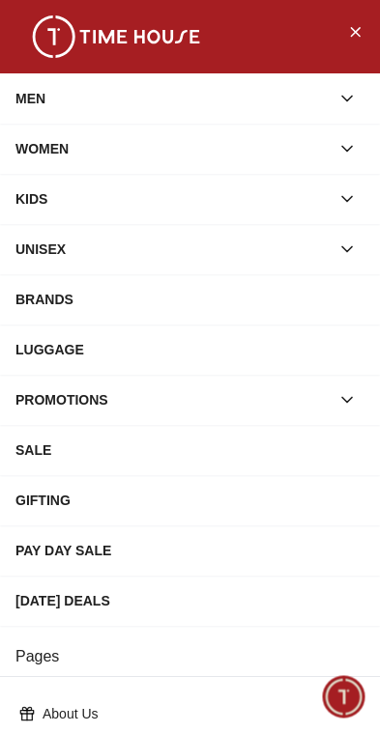
click at [209, 293] on div "BRANDS" at bounding box center [189, 299] width 349 height 35
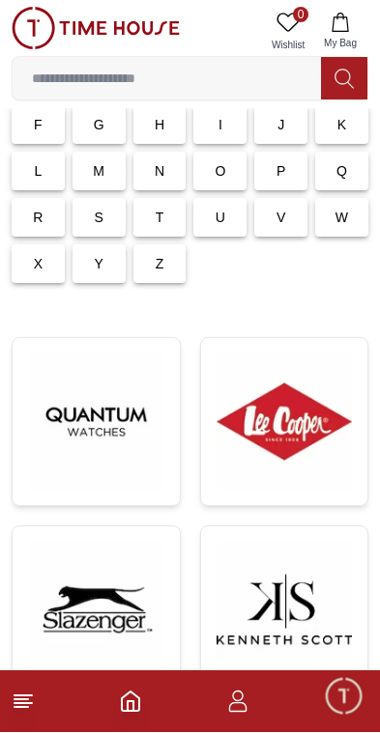
click at [308, 423] on img at bounding box center [284, 423] width 136 height 136
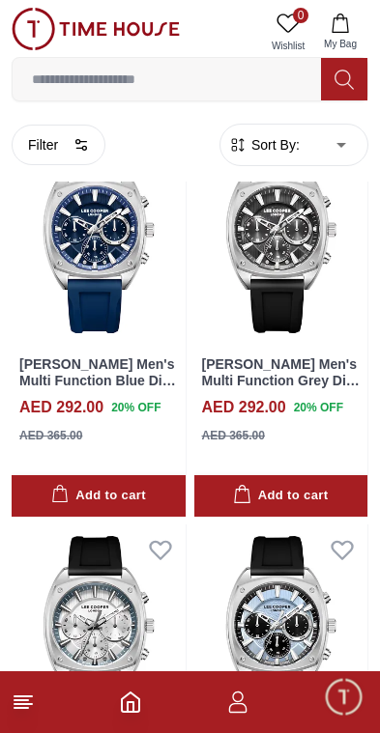
scroll to position [6552, 0]
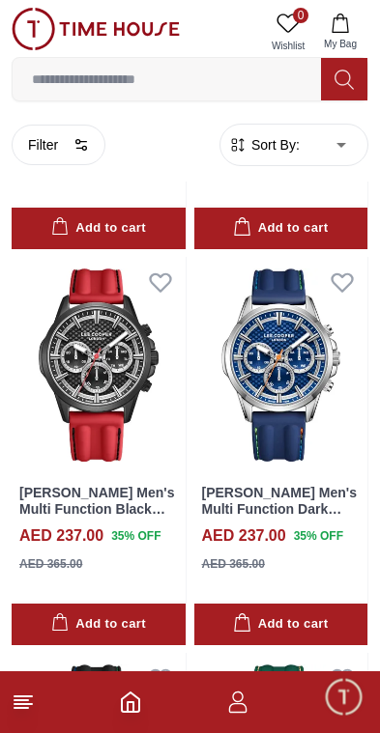
scroll to position [75278, 0]
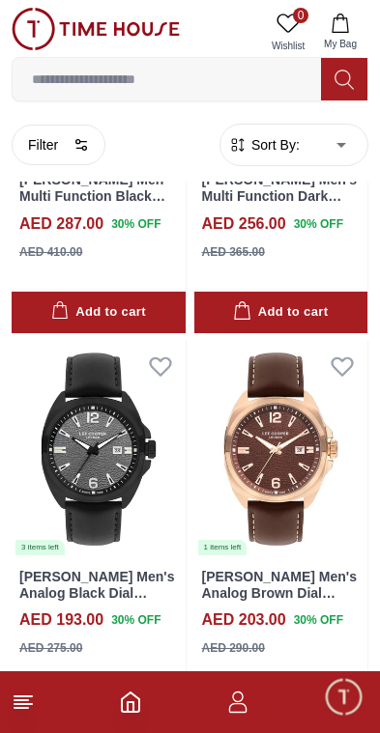
scroll to position [79154, 0]
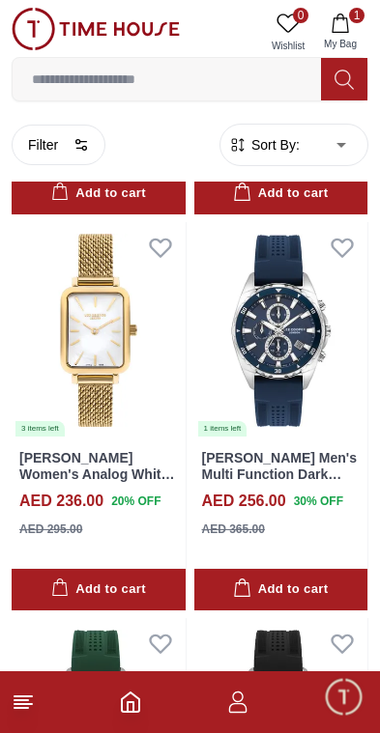
scroll to position [81254, 0]
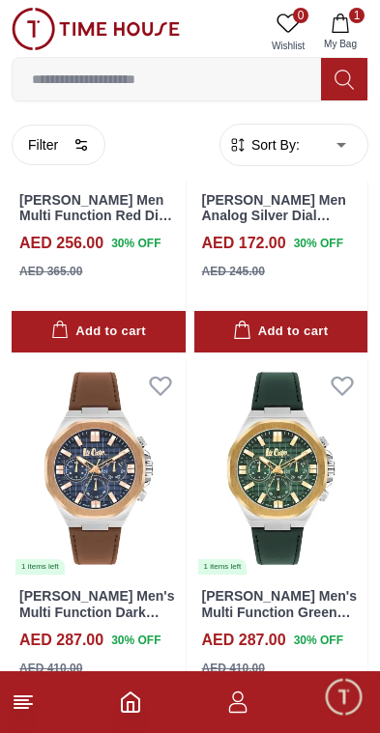
scroll to position [86287, 0]
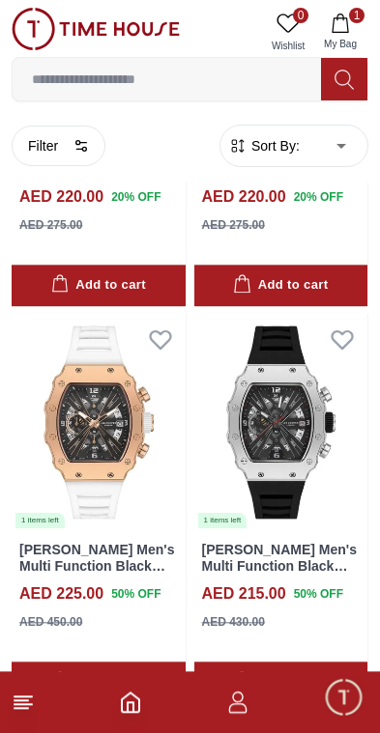
scroll to position [89096, 0]
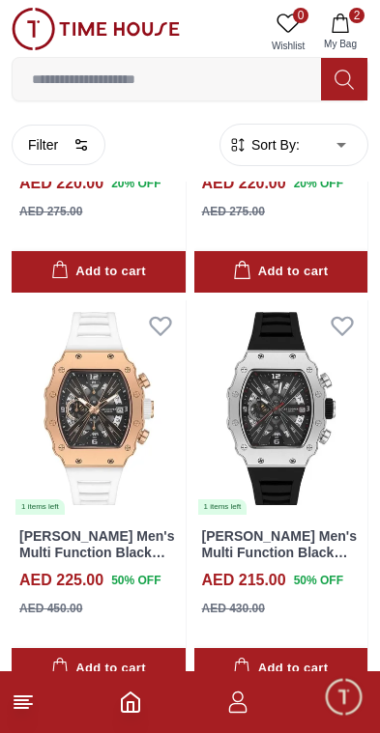
scroll to position [89103, 0]
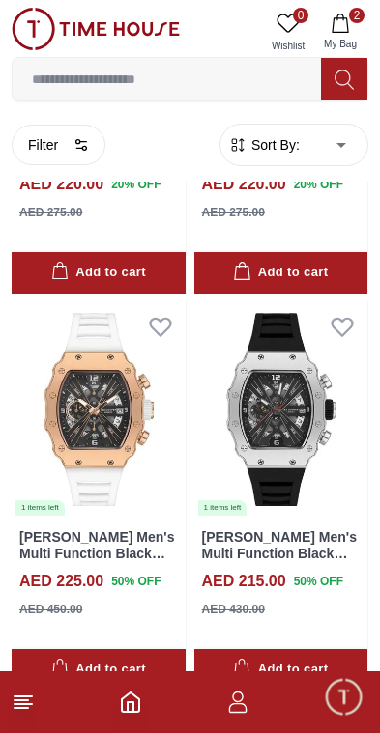
click at [344, 25] on icon "button" at bounding box center [339, 23] width 19 height 19
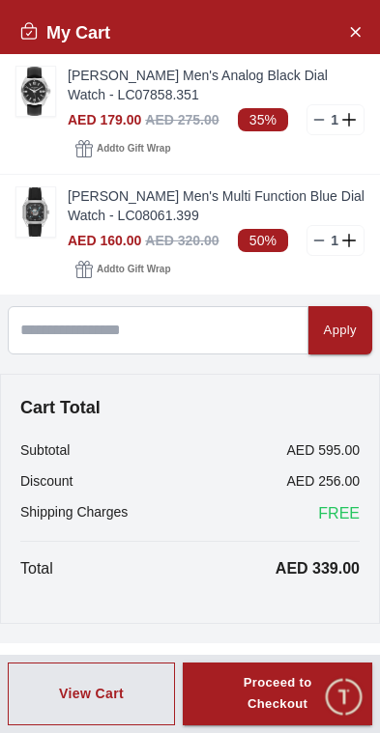
click at [40, 93] on img at bounding box center [35, 91] width 39 height 49
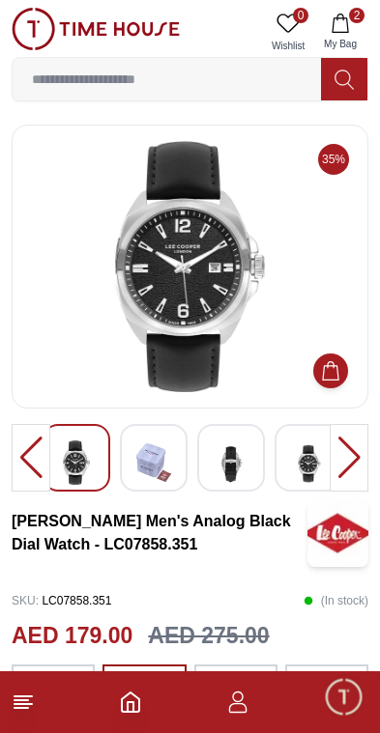
click at [242, 459] on img at bounding box center [230, 463] width 35 height 47
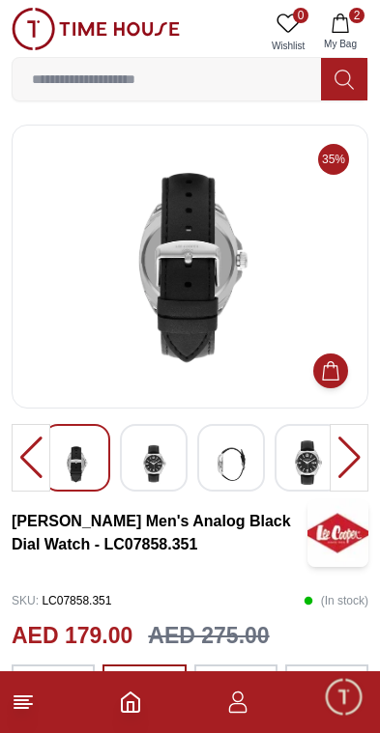
click at [285, 328] on img at bounding box center [190, 266] width 324 height 251
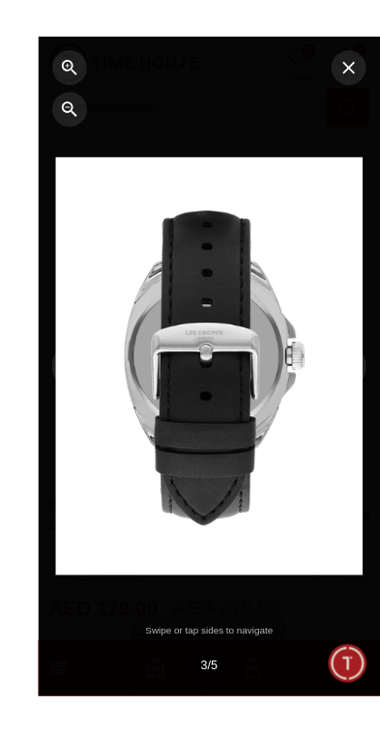
scroll to position [3, 0]
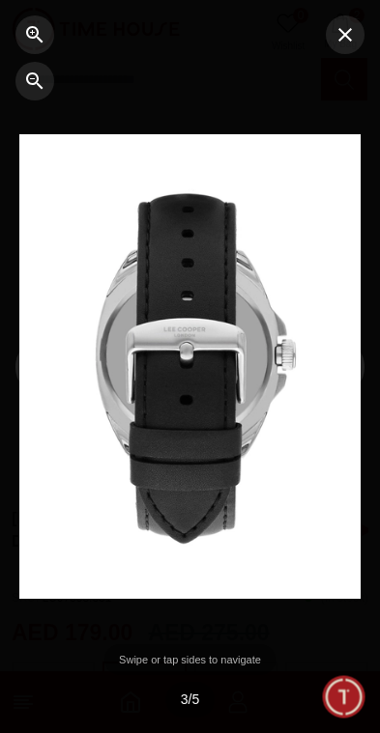
click at [345, 37] on icon "button" at bounding box center [344, 34] width 23 height 23
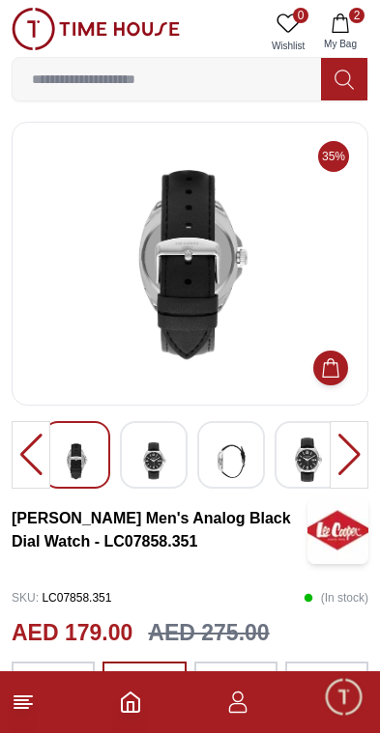
click at [345, 36] on button "2 My Bag" at bounding box center [340, 32] width 56 height 49
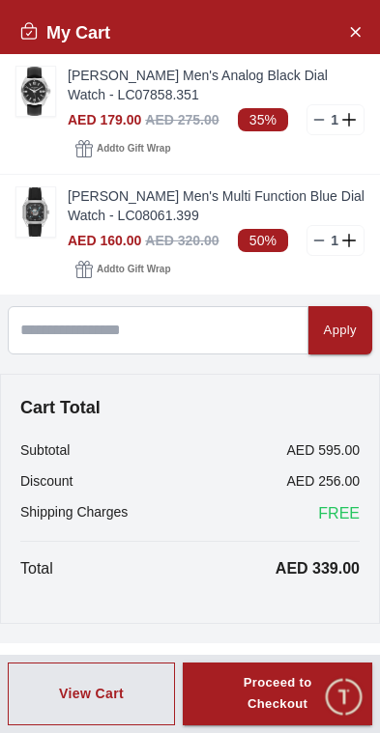
click at [38, 227] on img at bounding box center [35, 211] width 39 height 49
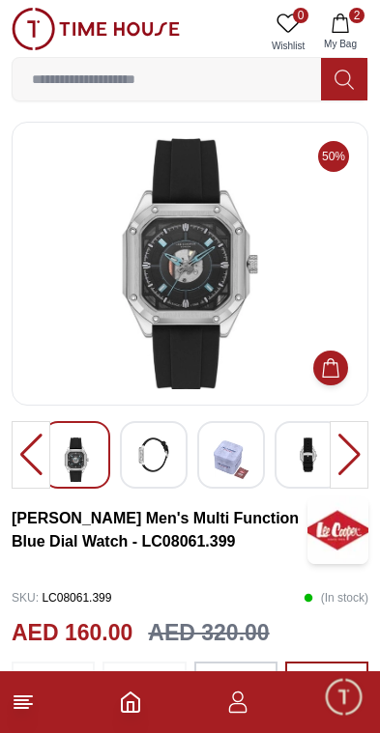
click at [326, 257] on img at bounding box center [190, 263] width 324 height 251
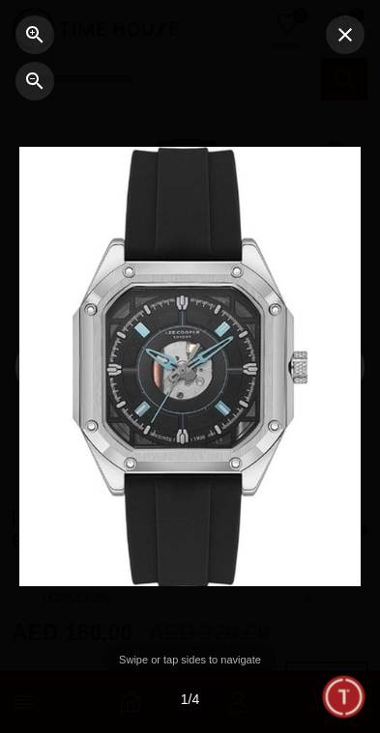
click at [343, 39] on icon "button" at bounding box center [344, 34] width 23 height 23
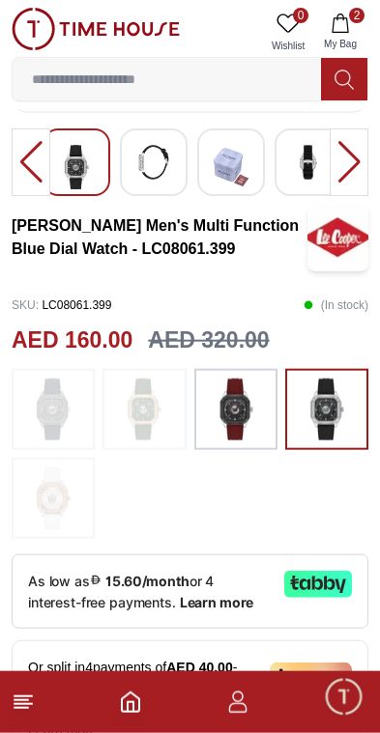
scroll to position [300, 0]
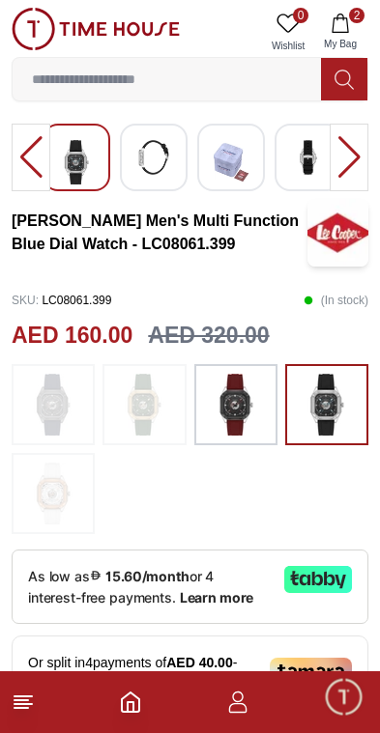
click at [343, 402] on img at bounding box center [326, 405] width 48 height 62
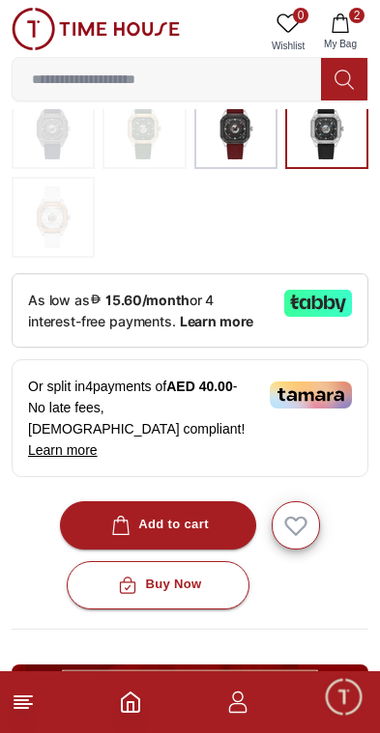
scroll to position [580, 0]
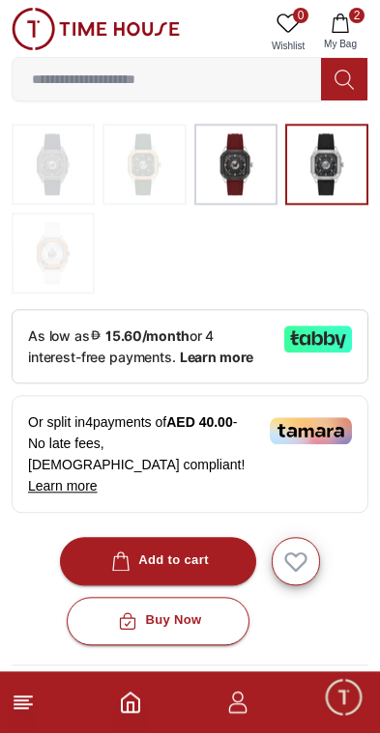
click at [342, 23] on icon "button" at bounding box center [339, 23] width 19 height 19
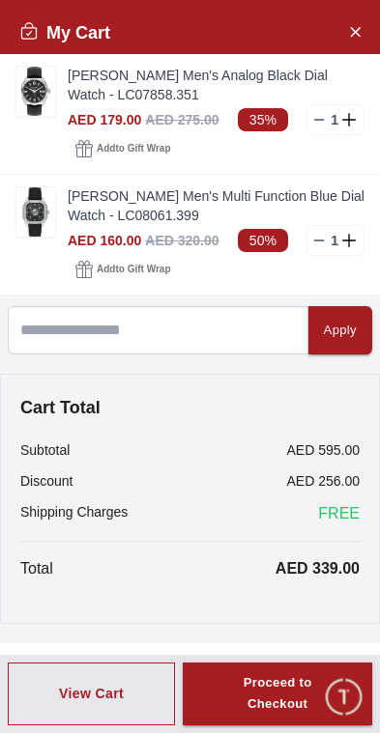
click at [311, 121] on icon at bounding box center [318, 119] width 15 height 15
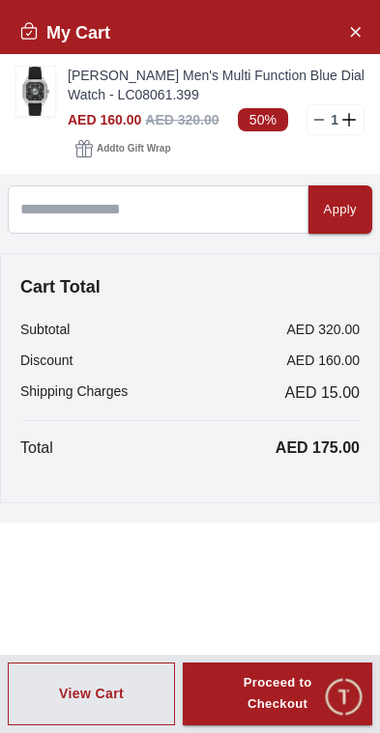
click at [154, 154] on span "Add to Gift Wrap" at bounding box center [133, 148] width 73 height 19
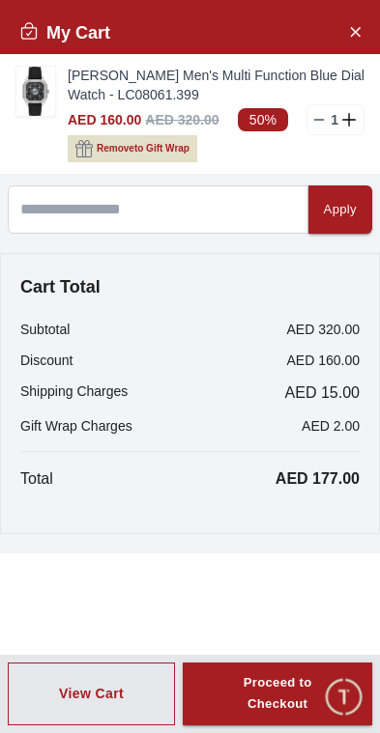
click at [177, 159] on button "Remove to Gift Wrap" at bounding box center [132, 148] width 129 height 27
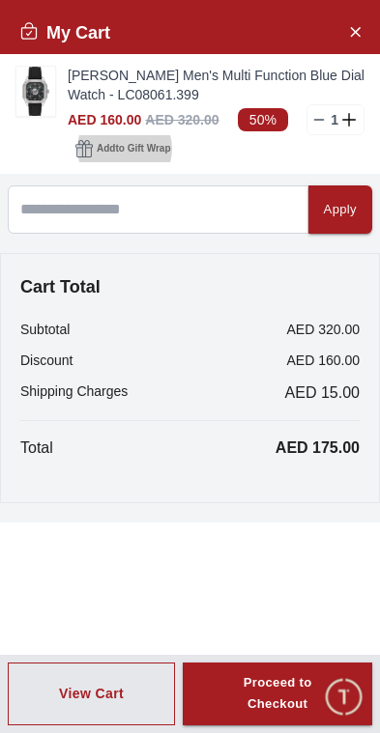
click at [164, 157] on span "Add to Gift Wrap" at bounding box center [133, 148] width 73 height 19
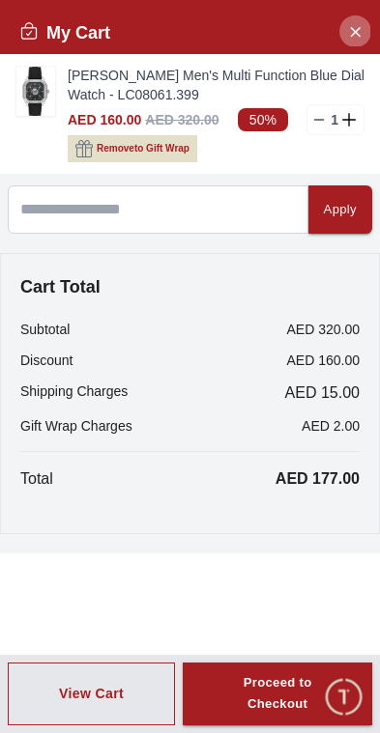
click at [350, 28] on icon "Close Account" at bounding box center [354, 31] width 15 height 24
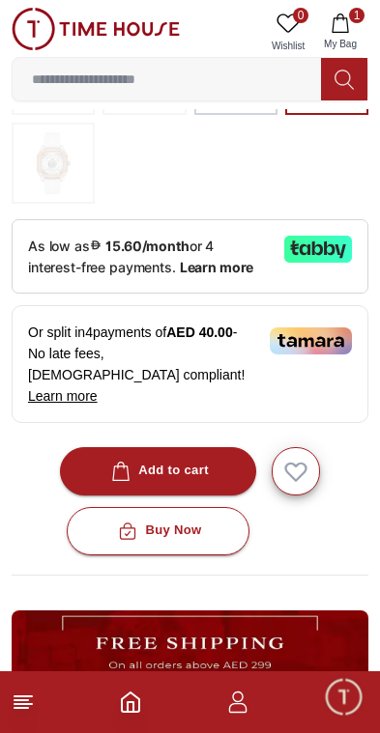
scroll to position [648, 0]
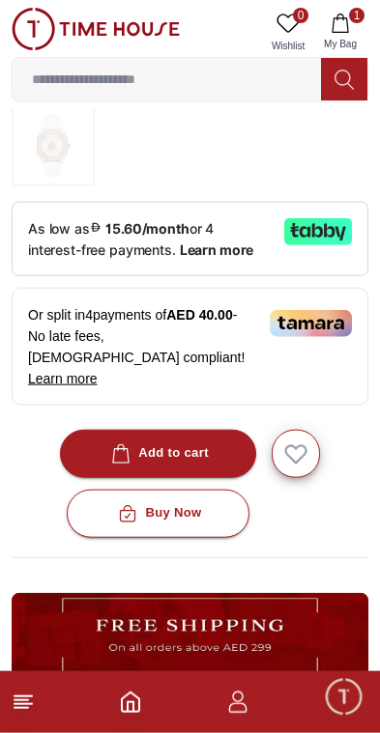
click at [216, 491] on button "Buy Now" at bounding box center [158, 514] width 182 height 48
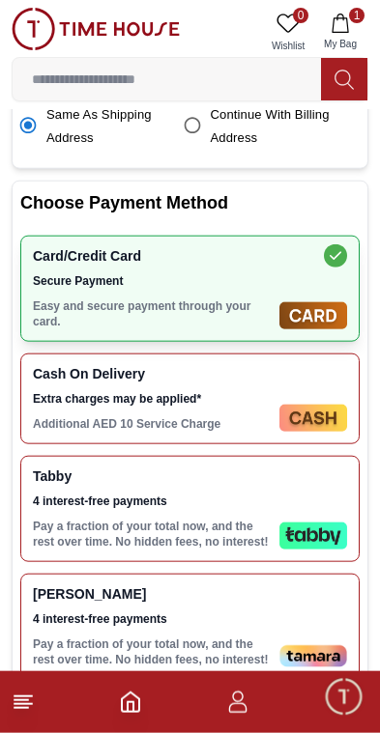
scroll to position [616, 0]
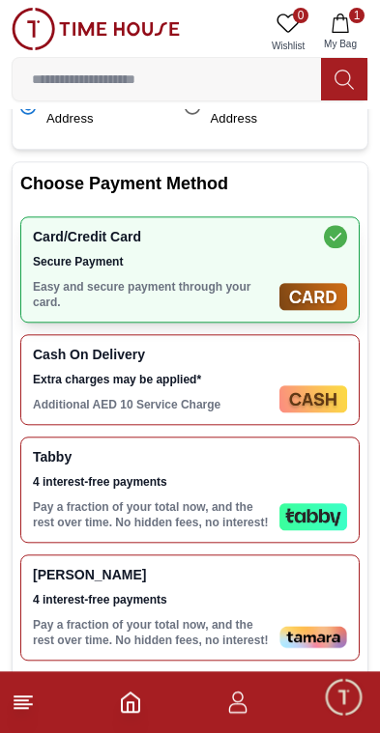
click at [280, 539] on div "Tabby 4 interest-free payments Pay a fraction of your total now, and the rest o…" at bounding box center [189, 490] width 339 height 106
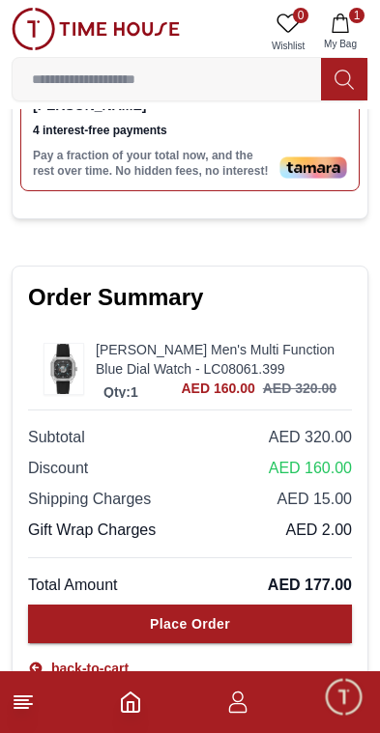
scroll to position [1132, 0]
click at [347, 16] on icon "button" at bounding box center [339, 23] width 19 height 19
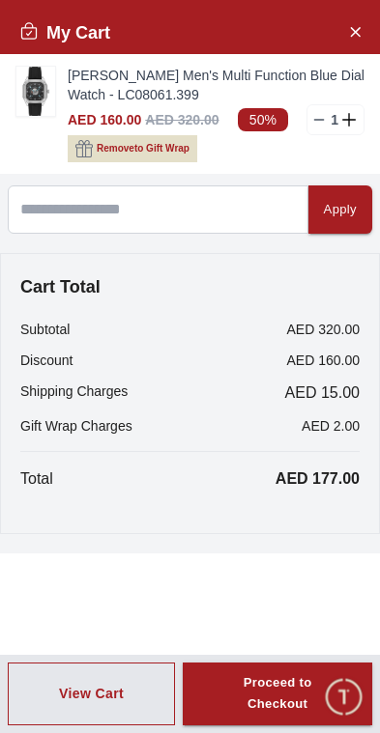
click at [44, 90] on img at bounding box center [35, 91] width 39 height 49
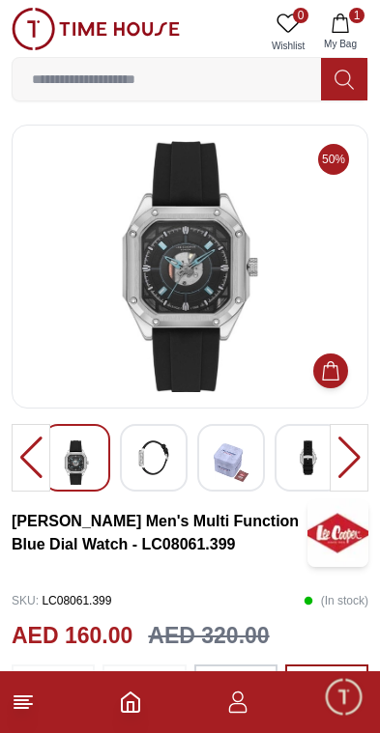
click at [350, 26] on button "1 My Bag" at bounding box center [340, 32] width 56 height 49
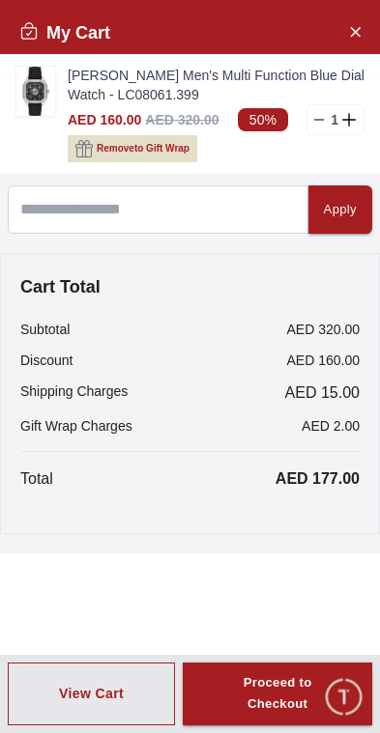
click at [141, 149] on span "Remove to Gift Wrap" at bounding box center [143, 148] width 93 height 19
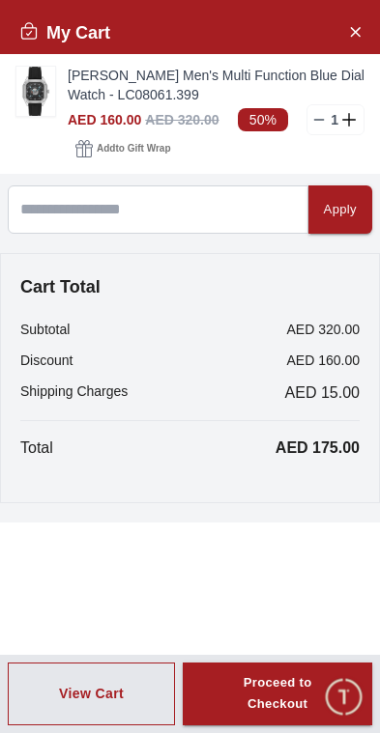
click at [303, 685] on div "Proceed to Checkout" at bounding box center [277, 694] width 120 height 44
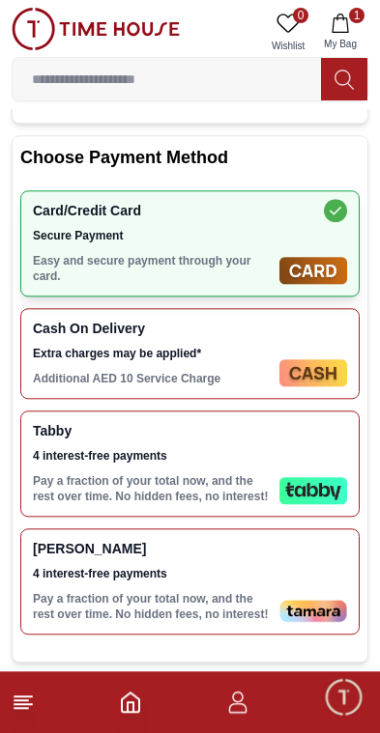
click at [293, 504] on img at bounding box center [313, 490] width 68 height 27
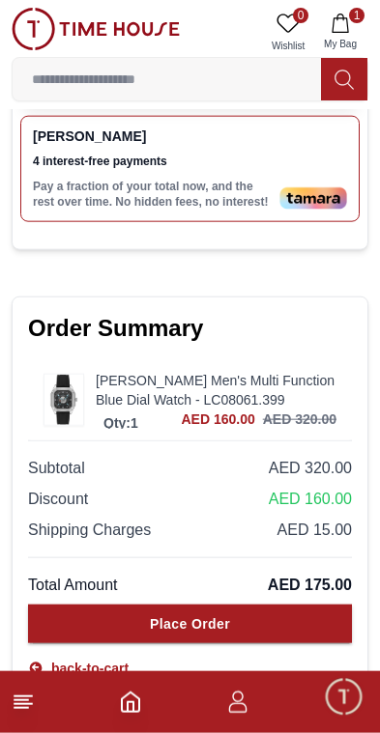
scroll to position [1101, 0]
click at [287, 629] on button "Place Order" at bounding box center [190, 624] width 324 height 39
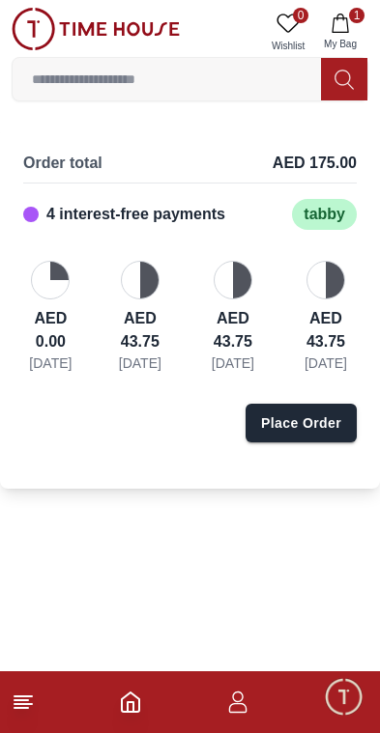
click at [325, 433] on div "Place Order" at bounding box center [301, 422] width 80 height 19
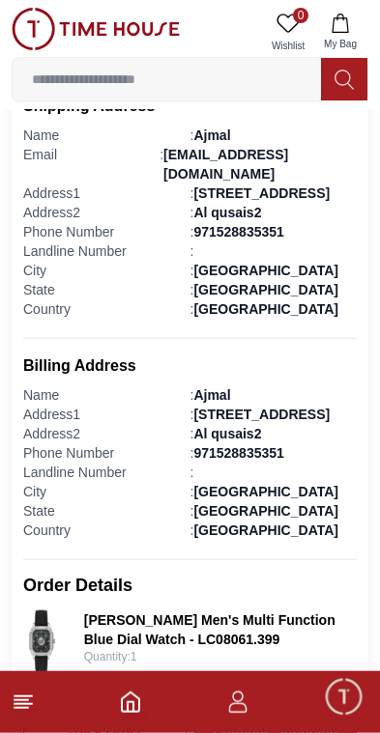
scroll to position [518, 0]
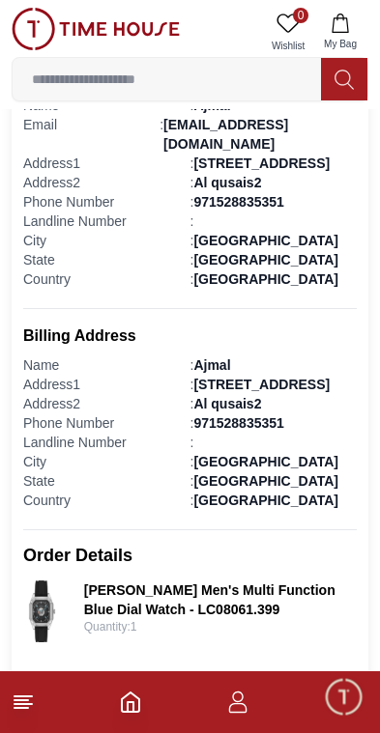
click at [268, 716] on footer at bounding box center [190, 702] width 380 height 62
click at [261, 709] on footer at bounding box center [190, 702] width 380 height 62
click at [246, 702] on icon "button" at bounding box center [237, 702] width 23 height 23
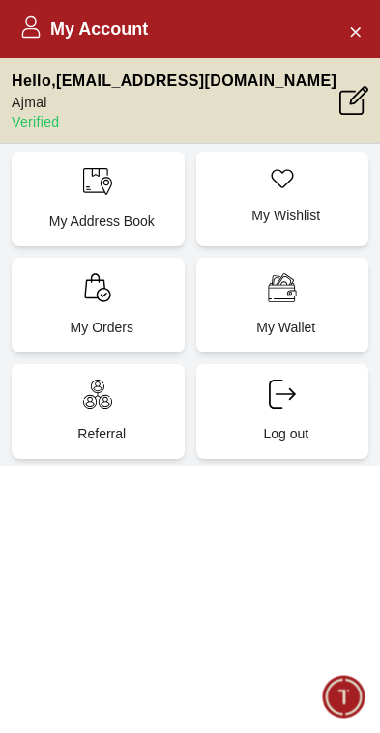
click at [97, 270] on div "My Orders" at bounding box center [98, 305] width 173 height 95
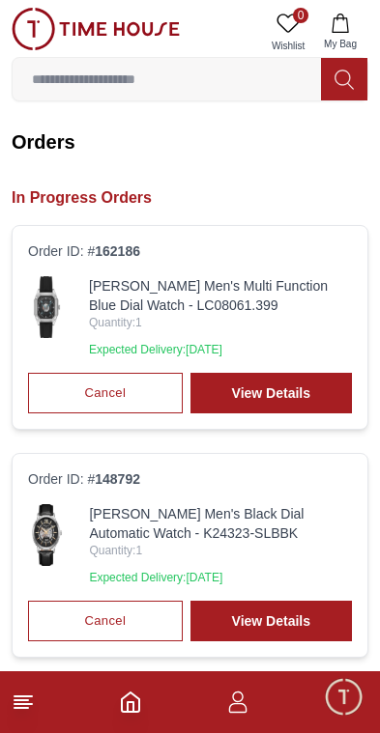
click at [49, 302] on img at bounding box center [47, 307] width 38 height 62
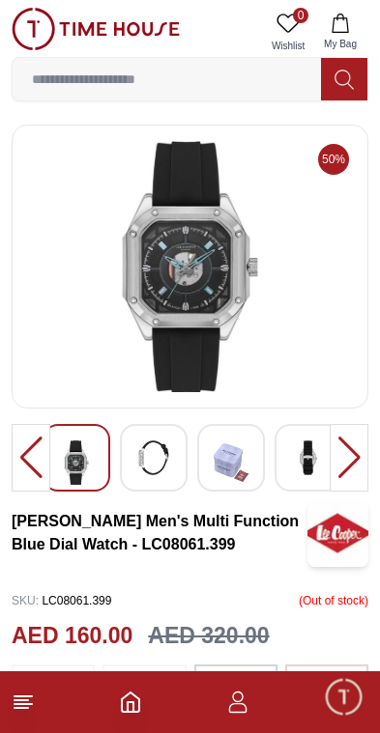
click at [248, 705] on icon "button" at bounding box center [237, 702] width 23 height 23
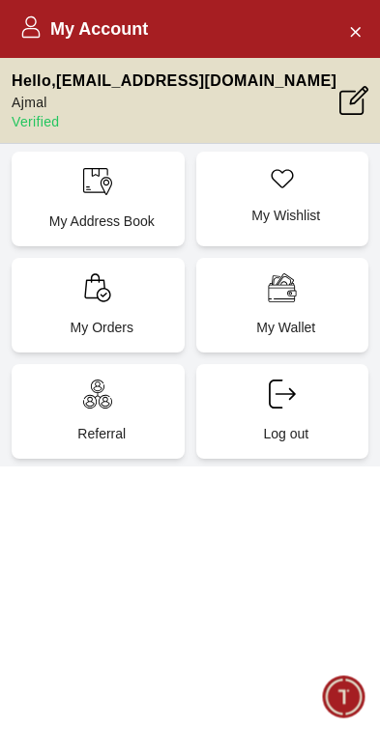
click at [130, 312] on div "My Orders" at bounding box center [98, 305] width 173 height 95
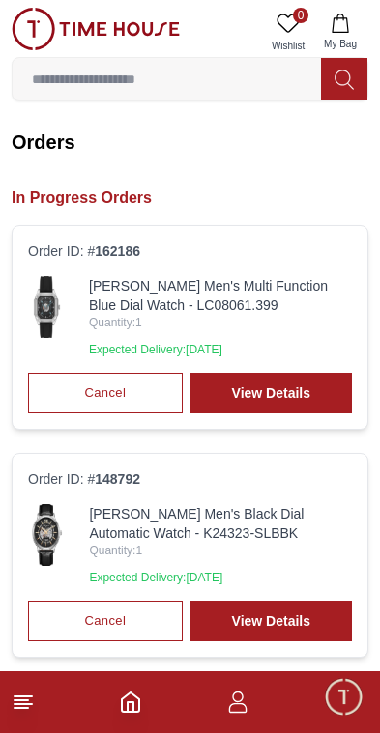
click at [303, 394] on link "View Details" at bounding box center [270, 393] width 161 height 41
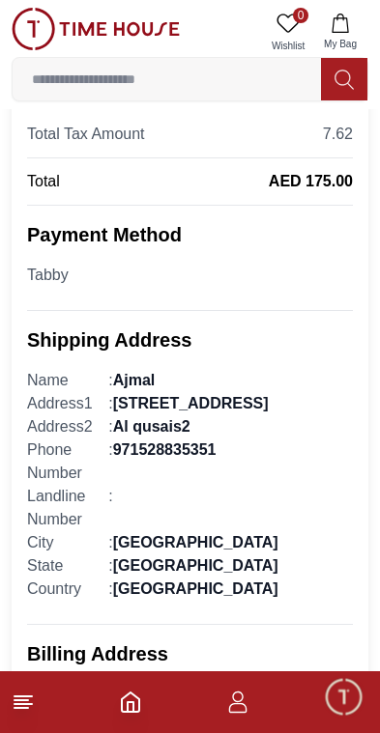
scroll to position [638, 0]
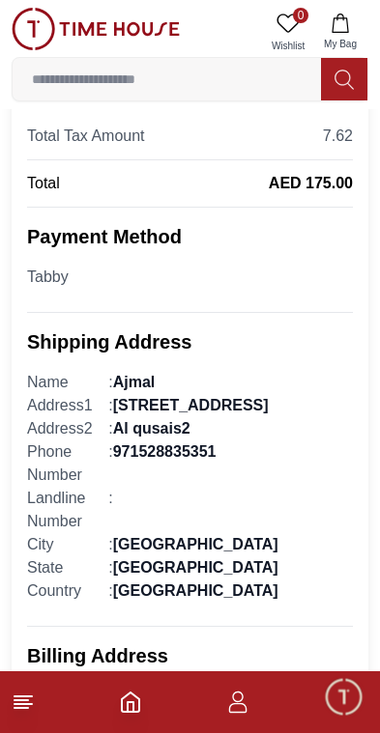
click at [246, 709] on icon "button" at bounding box center [238, 708] width 18 height 10
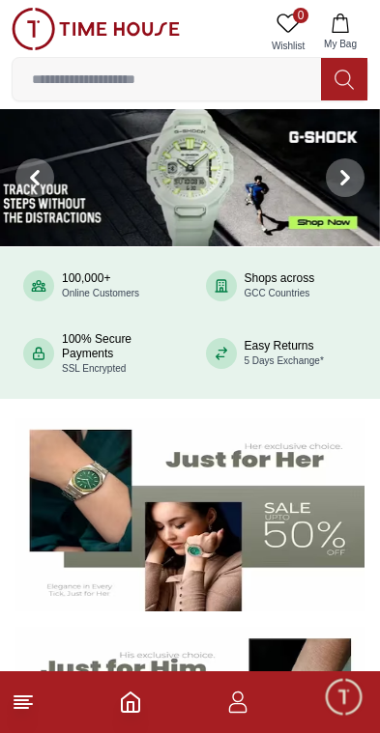
click at [263, 697] on footer at bounding box center [190, 702] width 380 height 62
click at [242, 709] on icon "button" at bounding box center [237, 702] width 23 height 23
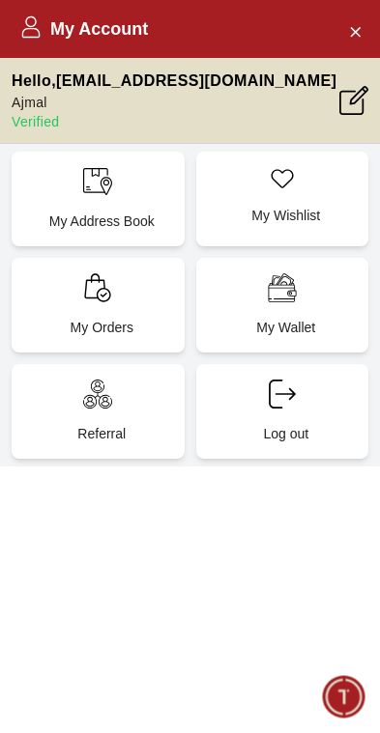
click at [125, 275] on div "My Orders" at bounding box center [98, 305] width 173 height 95
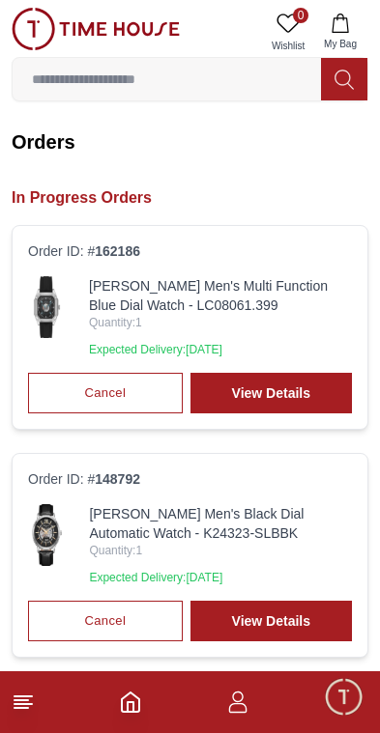
click at [205, 525] on link "Kenneth Scott Men's Black Dial Automatic Watch - K24323-SLBBK" at bounding box center [220, 523] width 263 height 39
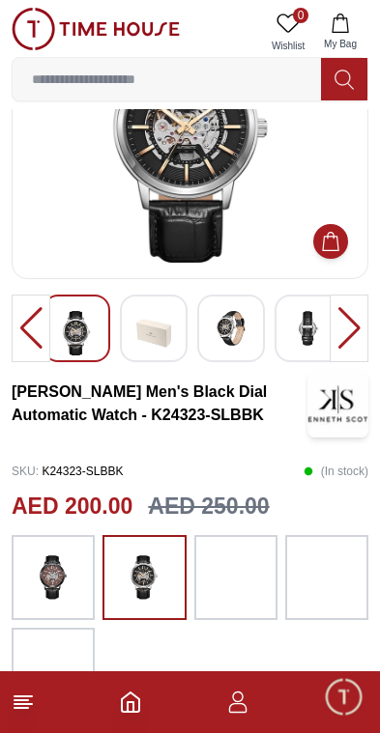
scroll to position [141, 0]
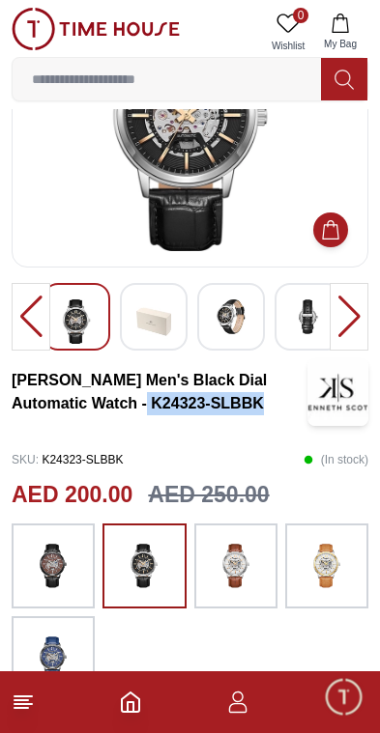
click at [245, 707] on icon "button" at bounding box center [238, 708] width 18 height 10
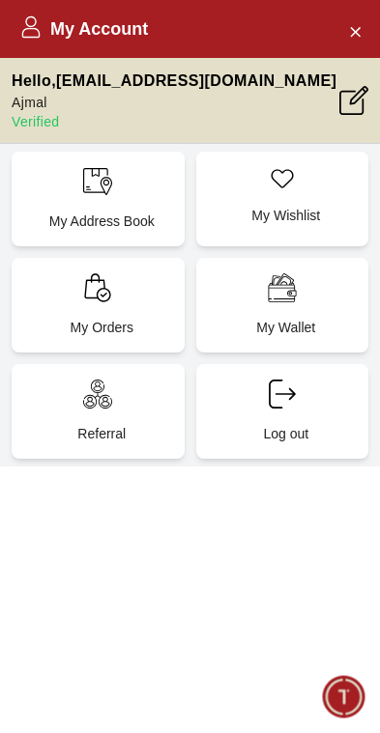
click at [134, 292] on div "My Orders" at bounding box center [98, 305] width 173 height 95
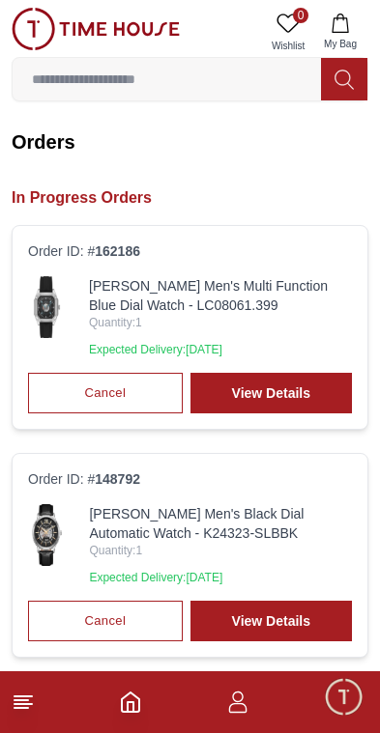
click at [59, 307] on img at bounding box center [47, 307] width 38 height 62
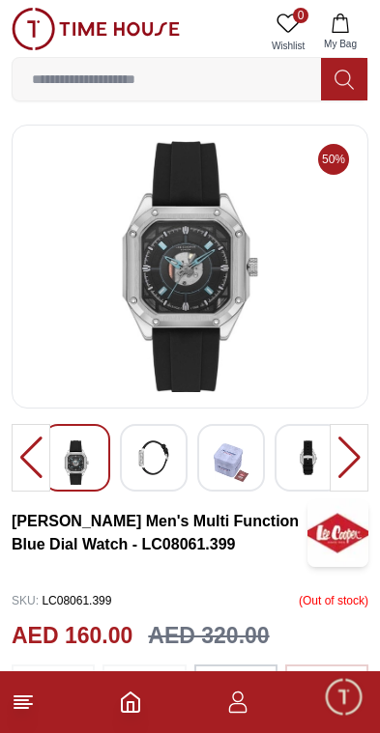
click at [233, 280] on img at bounding box center [190, 266] width 324 height 251
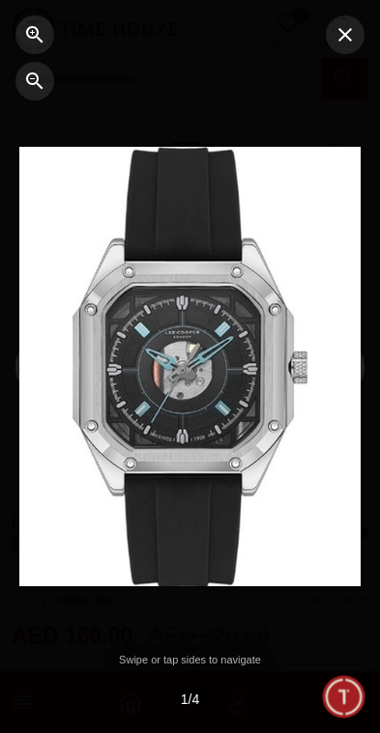
click at [343, 32] on icon "button" at bounding box center [345, 35] width 14 height 14
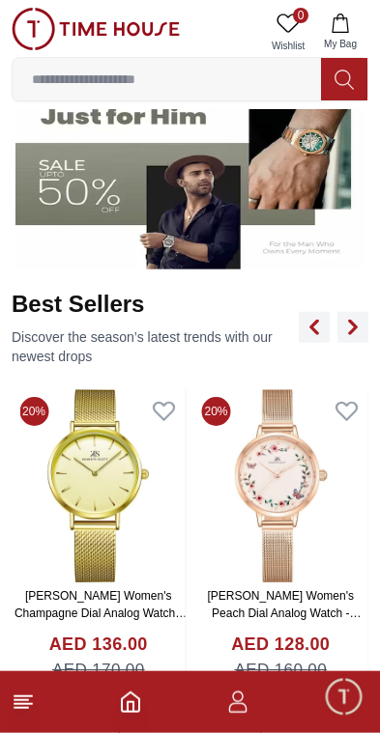
scroll to position [553, 0]
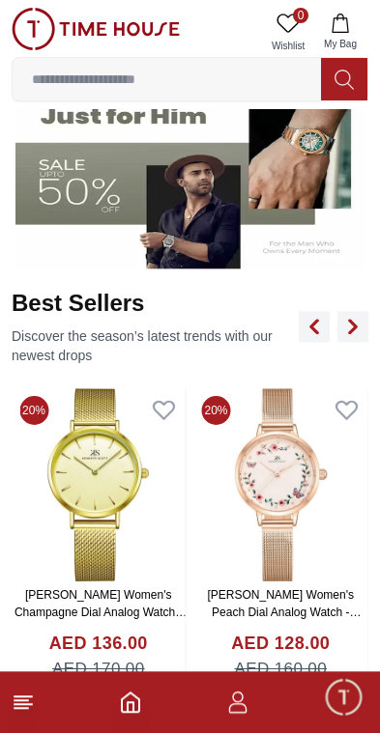
click at [139, 707] on icon "Home" at bounding box center [130, 702] width 17 height 19
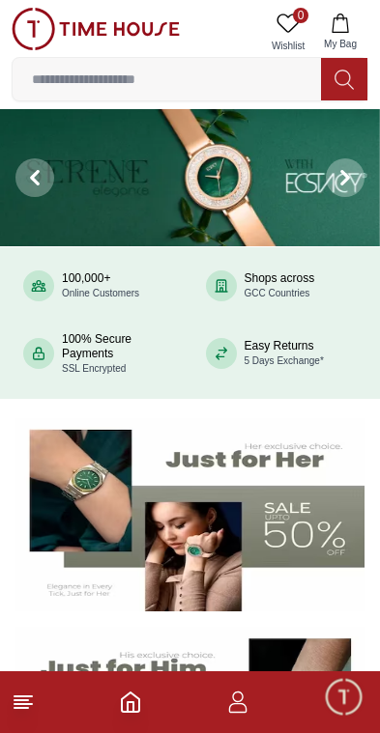
click at [34, 708] on icon at bounding box center [23, 702] width 23 height 23
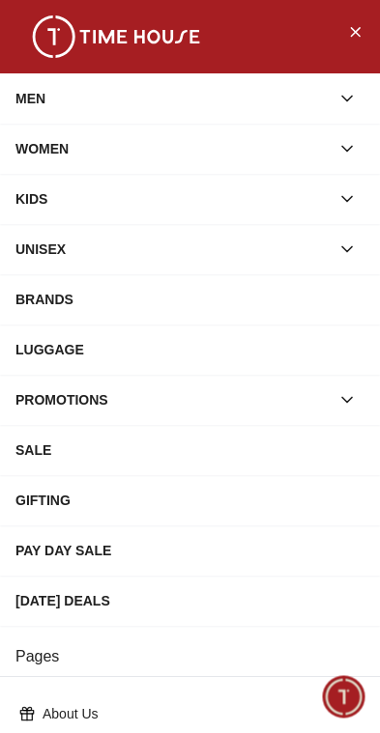
click at [158, 299] on div "BRANDS" at bounding box center [189, 299] width 349 height 35
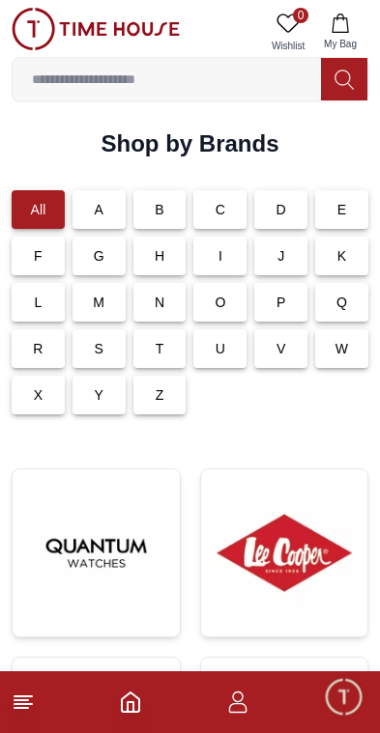
click at [231, 218] on div "C" at bounding box center [219, 209] width 53 height 39
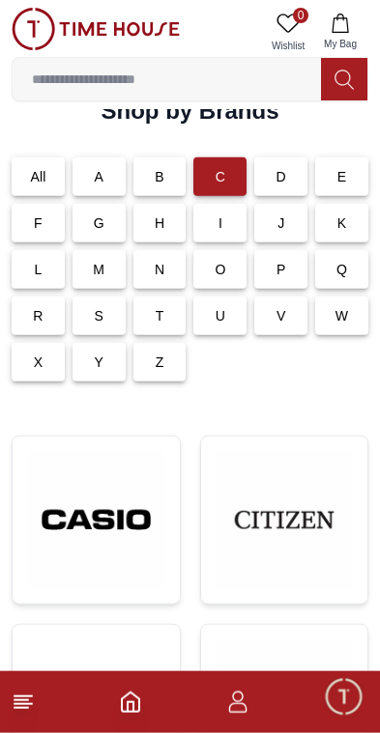
scroll to position [34, 0]
click at [288, 274] on div "P" at bounding box center [280, 268] width 53 height 39
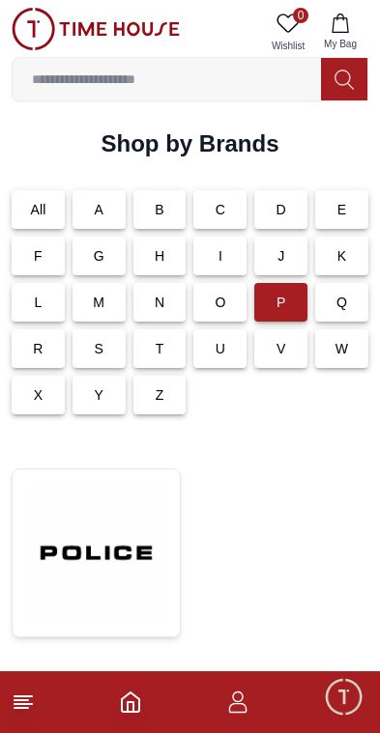
click at [286, 356] on div "V" at bounding box center [280, 348] width 53 height 39
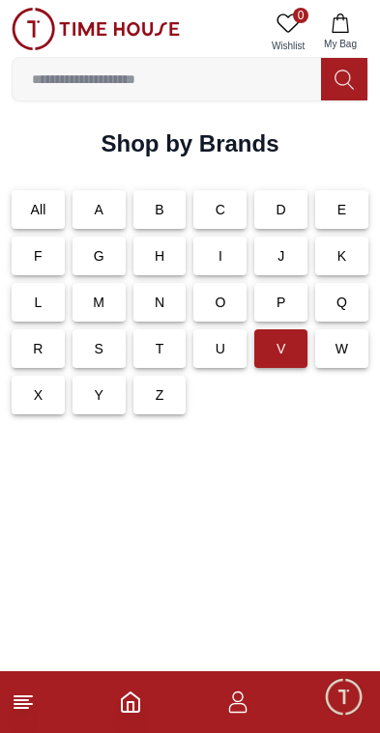
click at [338, 345] on p "W" at bounding box center [341, 348] width 13 height 19
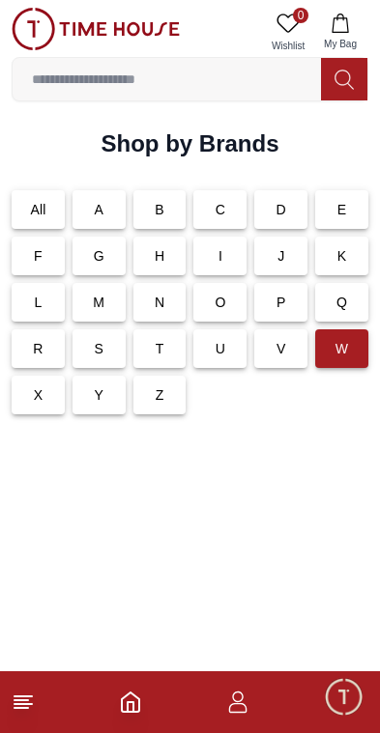
click at [337, 362] on div "W" at bounding box center [341, 348] width 53 height 39
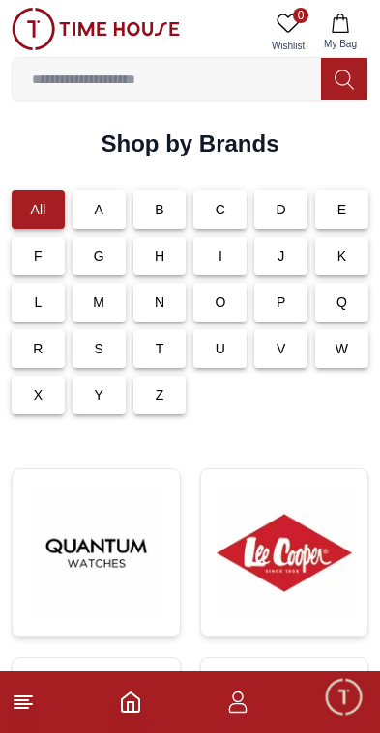
click at [176, 396] on div "Z" at bounding box center [159, 395] width 53 height 39
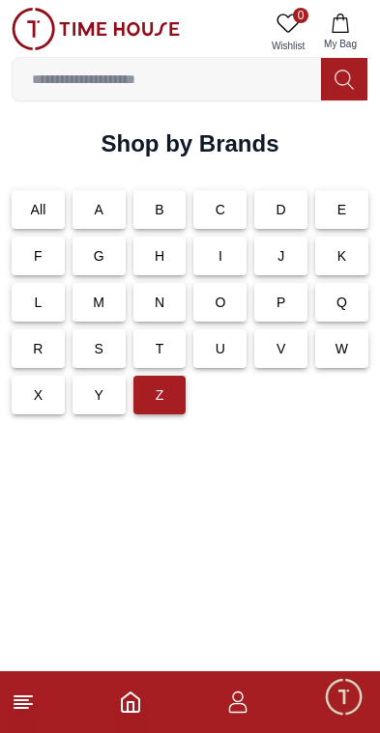
click at [113, 397] on div "Y" at bounding box center [98, 395] width 53 height 39
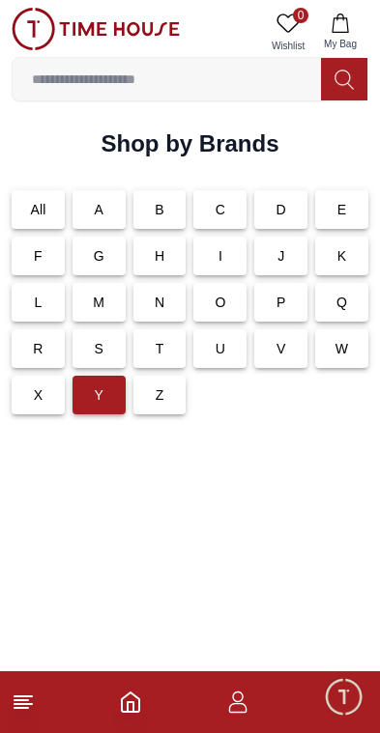
click at [46, 397] on div "X" at bounding box center [38, 395] width 53 height 39
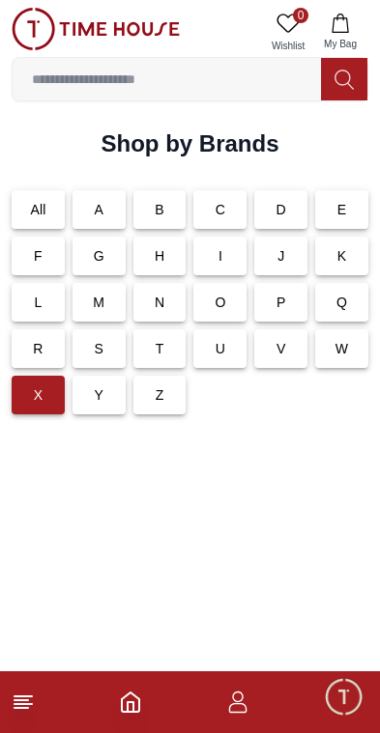
click at [98, 209] on p "A" at bounding box center [99, 209] width 10 height 19
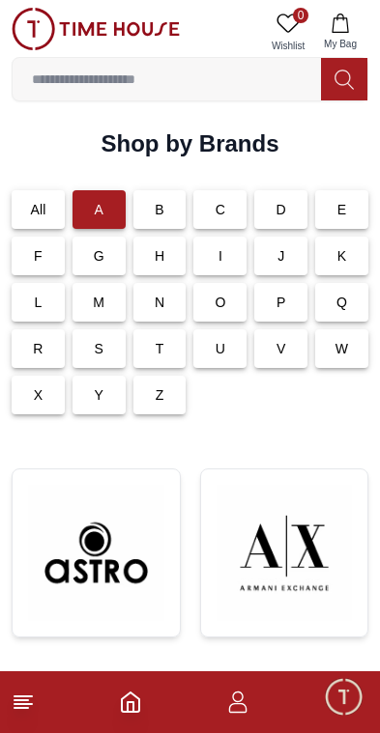
click at [177, 205] on div "B" at bounding box center [159, 209] width 53 height 39
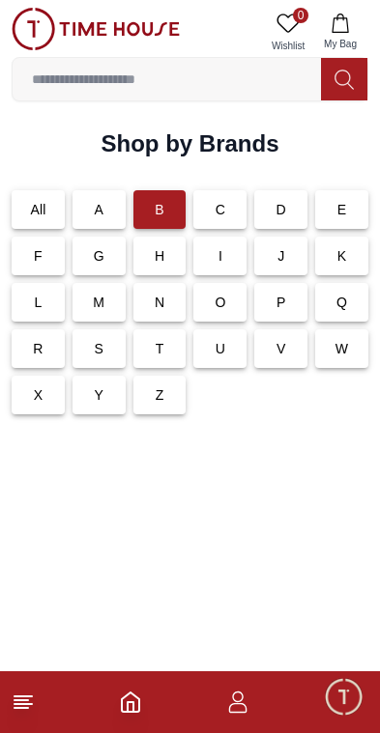
click at [216, 207] on p "C" at bounding box center [220, 209] width 10 height 19
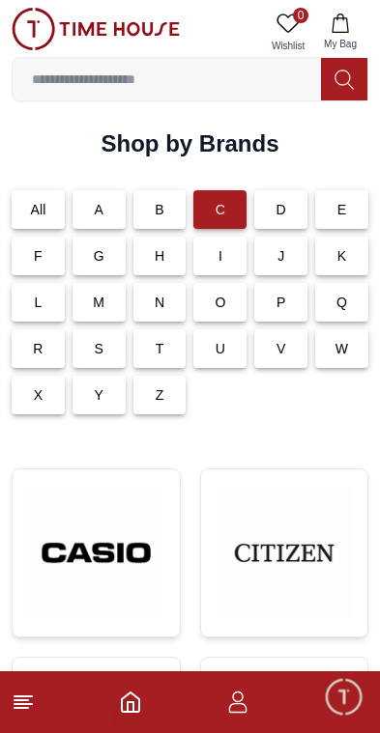
click at [226, 202] on div "C" at bounding box center [219, 209] width 53 height 39
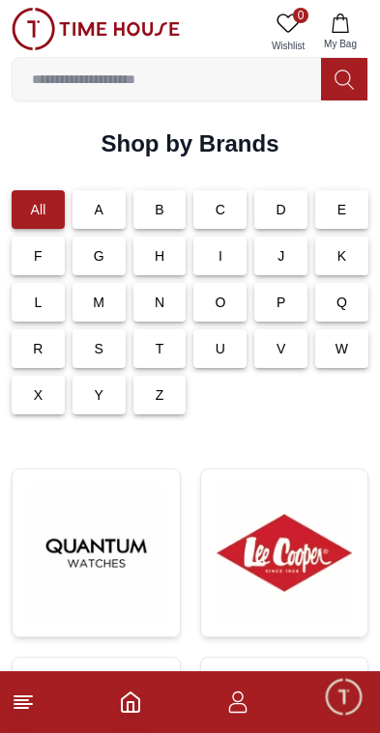
click at [212, 210] on div "C" at bounding box center [219, 209] width 53 height 39
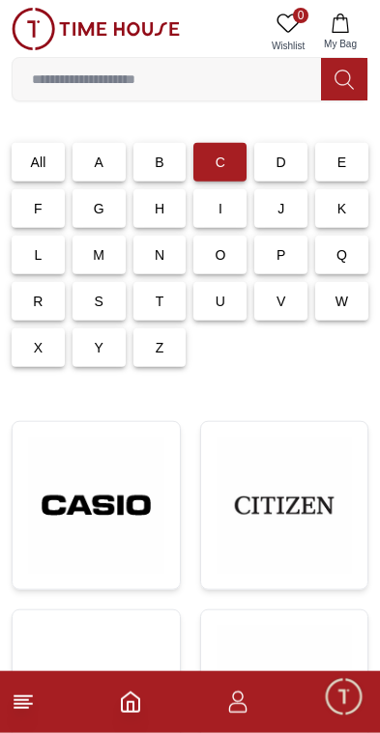
scroll to position [43, 0]
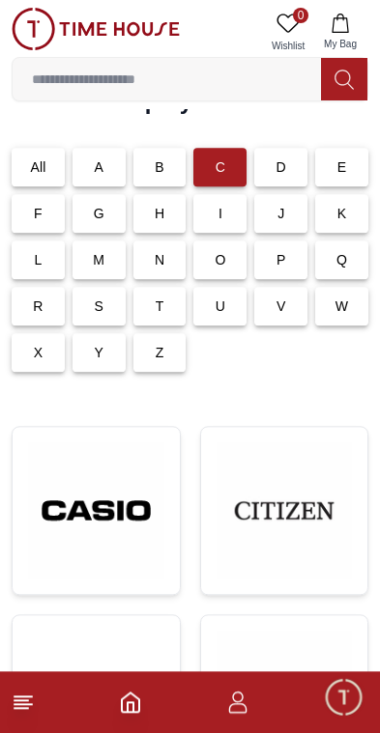
click at [167, 173] on div "B" at bounding box center [159, 167] width 53 height 39
